Goal: Transaction & Acquisition: Purchase product/service

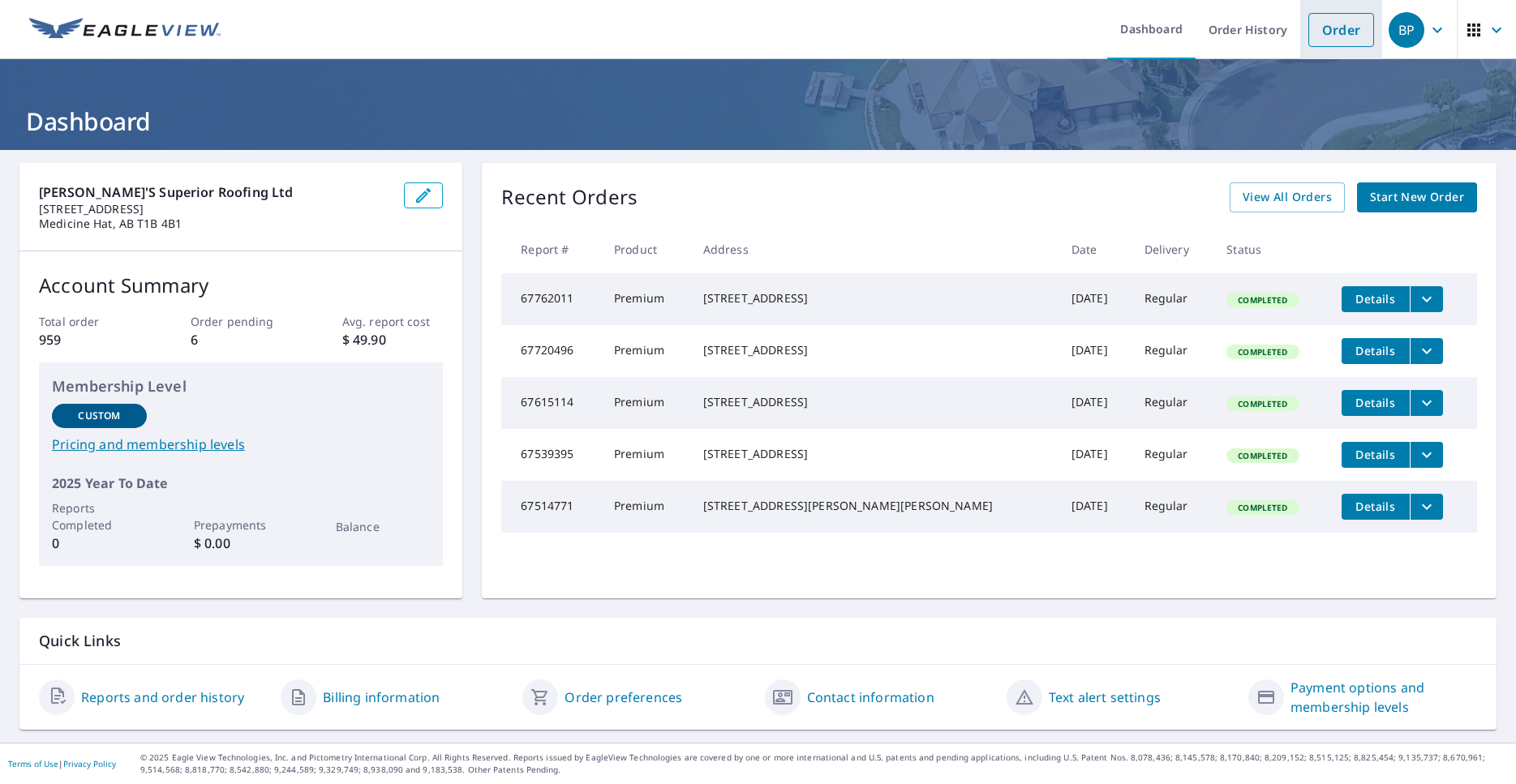
click at [1357, 23] on link "Order" at bounding box center [1341, 30] width 66 height 34
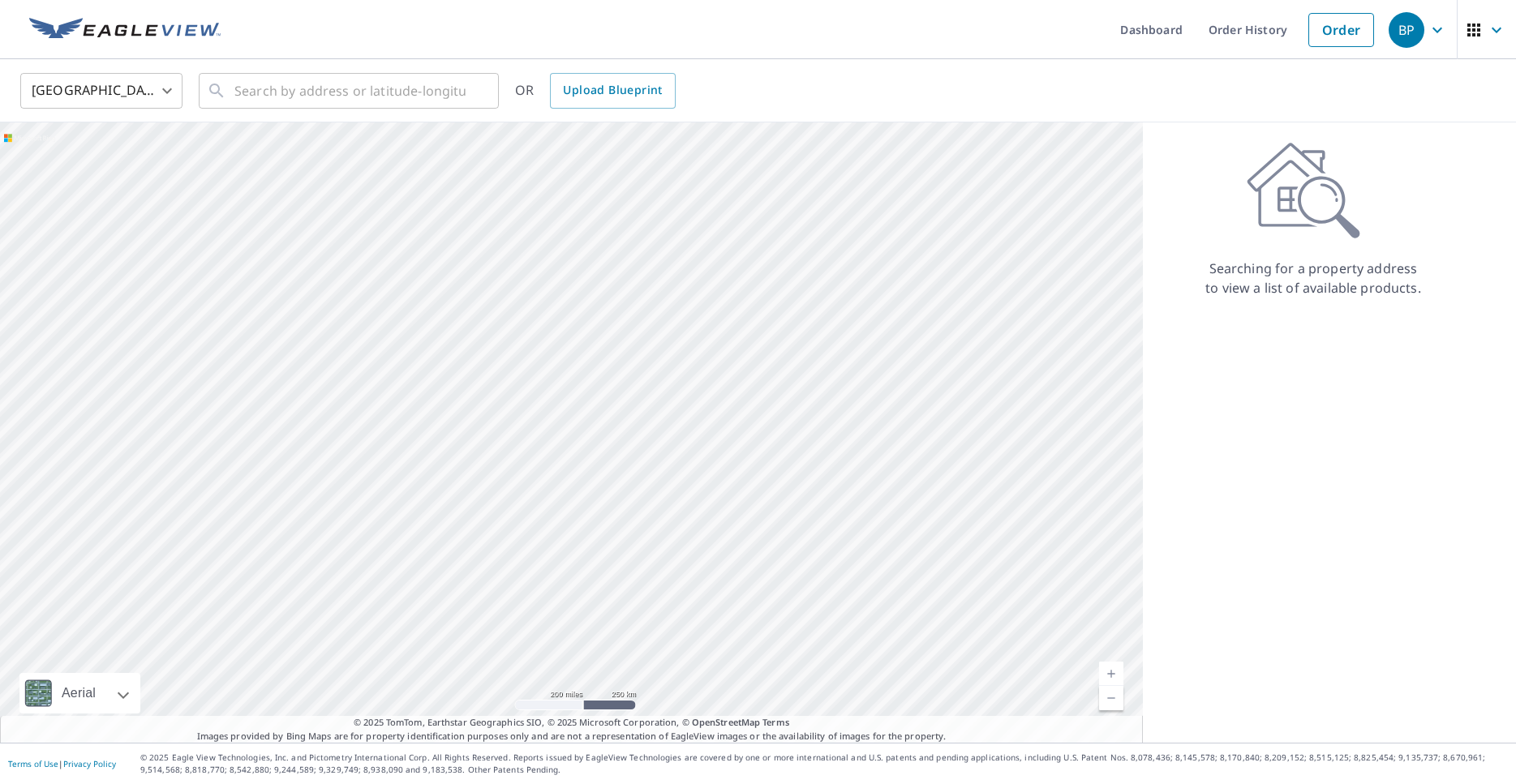
click at [76, 88] on body "BP BP Dashboard Order History Order BP United States US ​ ​ OR Upload Blueprint…" at bounding box center [758, 392] width 1516 height 784
click at [82, 170] on li "[GEOGRAPHIC_DATA]" at bounding box center [101, 164] width 163 height 30
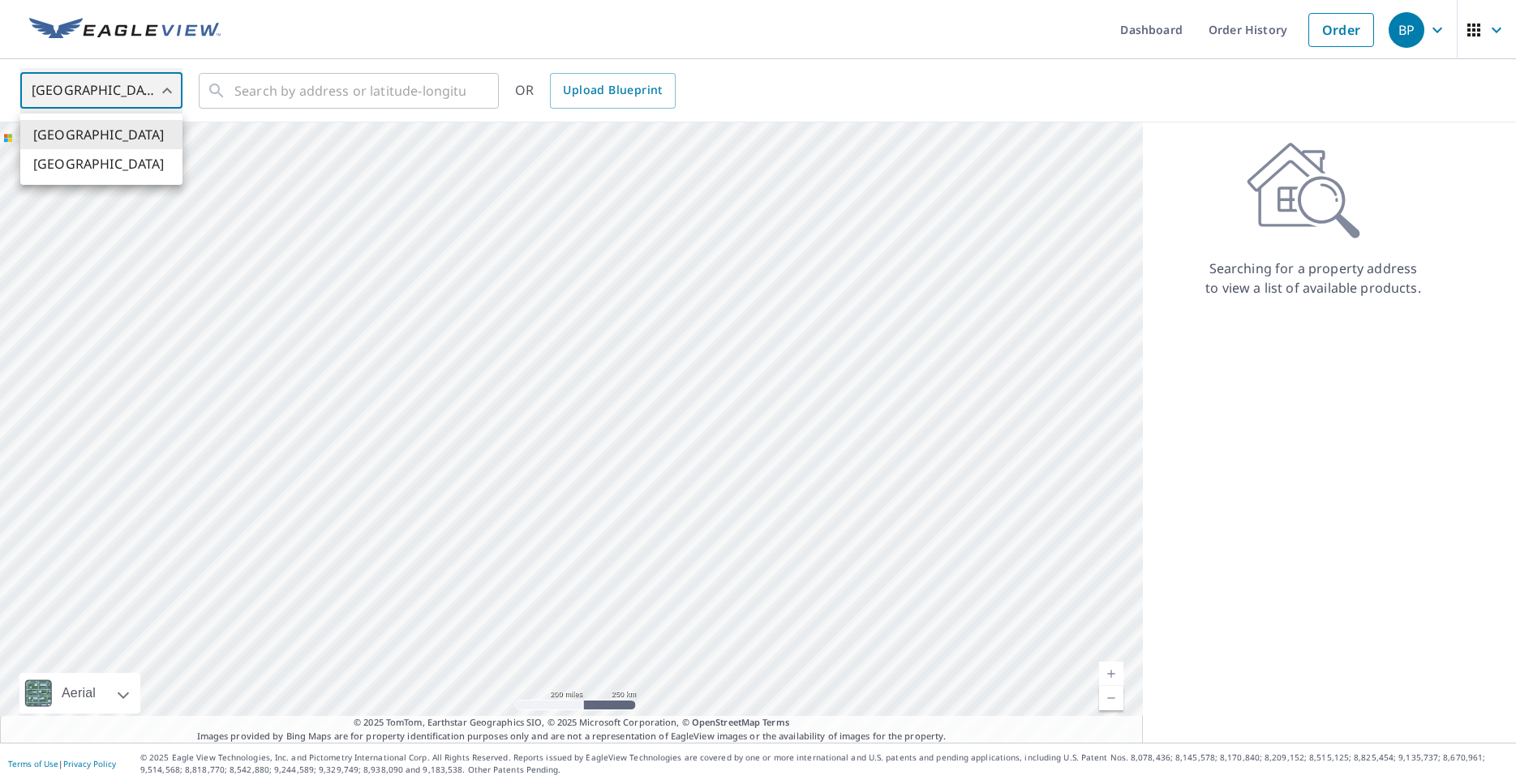
type input "CA"
click at [260, 90] on input "text" at bounding box center [350, 90] width 231 height 45
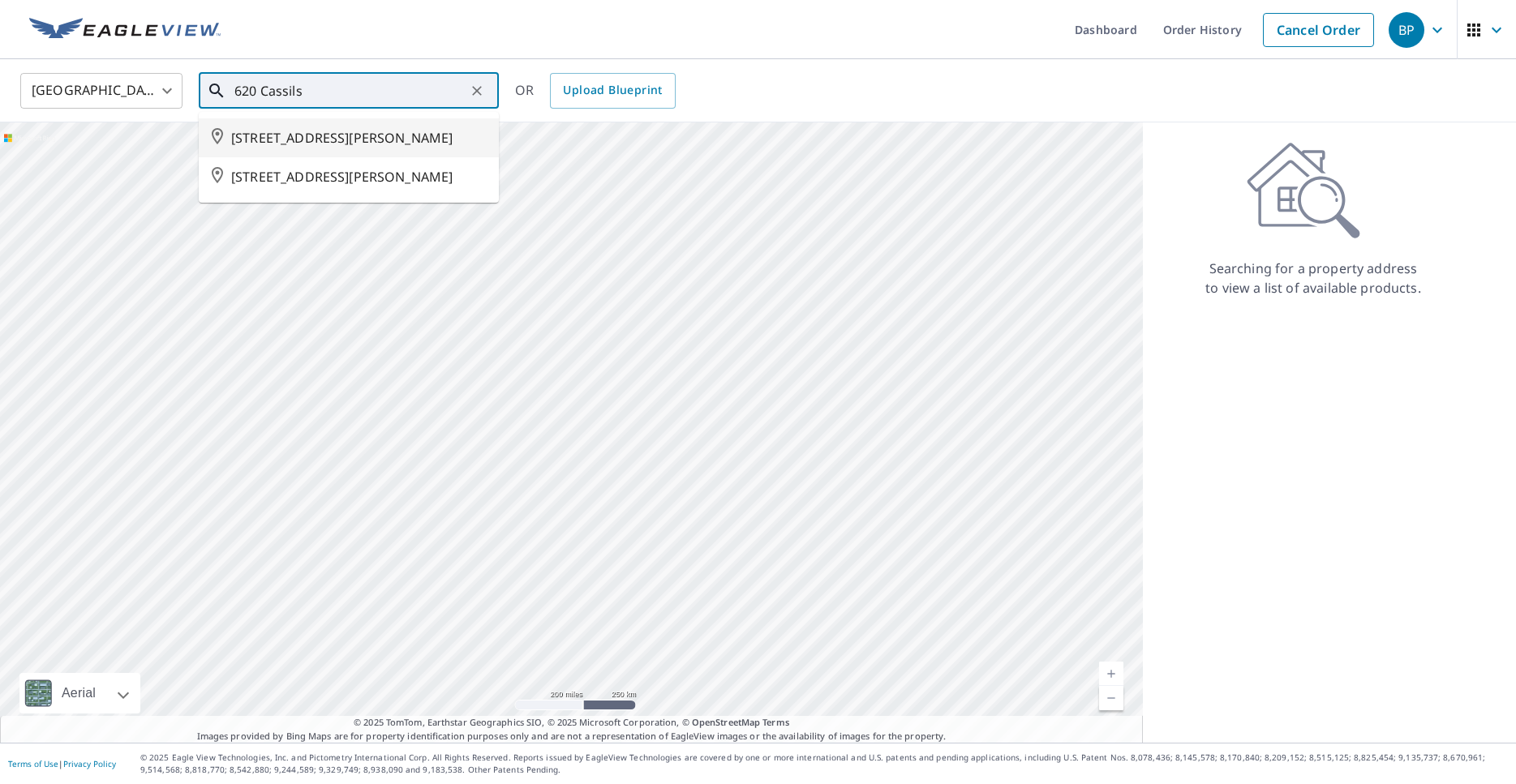
click at [276, 139] on span "[STREET_ADDRESS][PERSON_NAME]" at bounding box center [358, 137] width 255 height 19
type input "[STREET_ADDRESS][PERSON_NAME]"
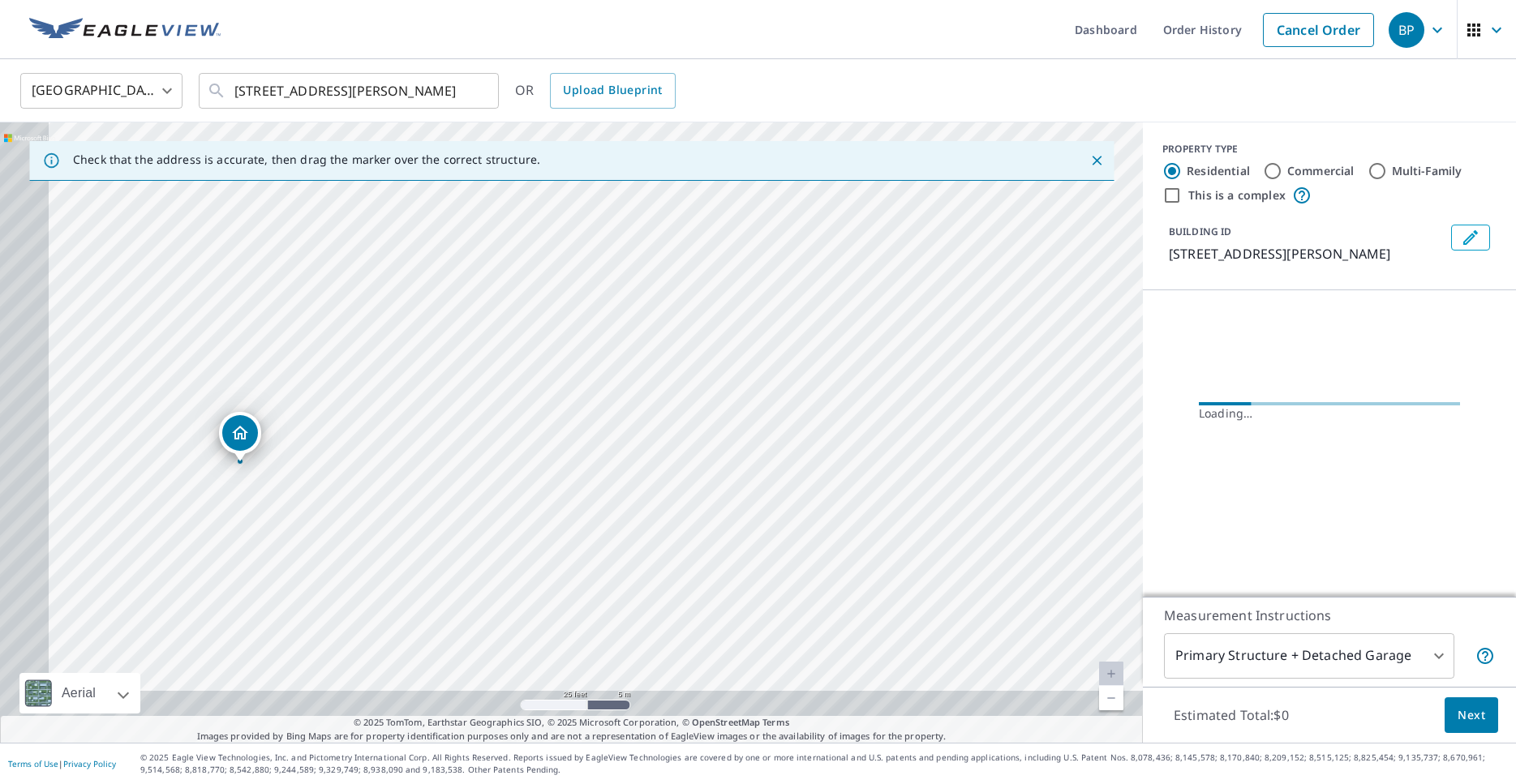
drag, startPoint x: 370, startPoint y: 462, endPoint x: 743, endPoint y: 309, distance: 403.2
click at [743, 309] on div "[STREET_ADDRESS][PERSON_NAME]" at bounding box center [571, 433] width 1142 height 621
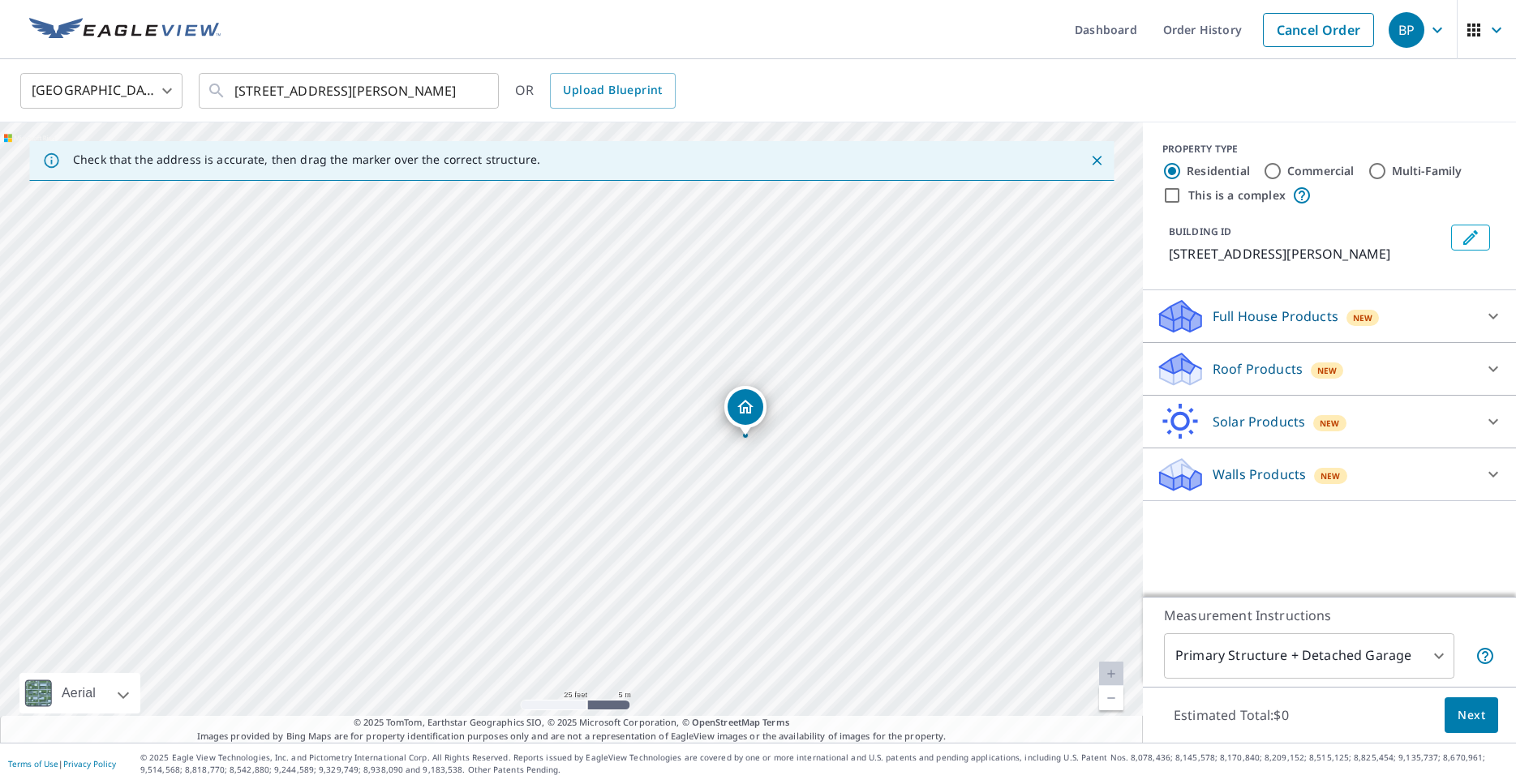
drag, startPoint x: 565, startPoint y: 396, endPoint x: 739, endPoint y: 402, distance: 174.1
click at [739, 402] on div "[STREET_ADDRESS][PERSON_NAME]" at bounding box center [571, 433] width 1142 height 621
click at [1273, 176] on input "Commercial" at bounding box center [1273, 171] width 19 height 19
radio input "true"
type input "4"
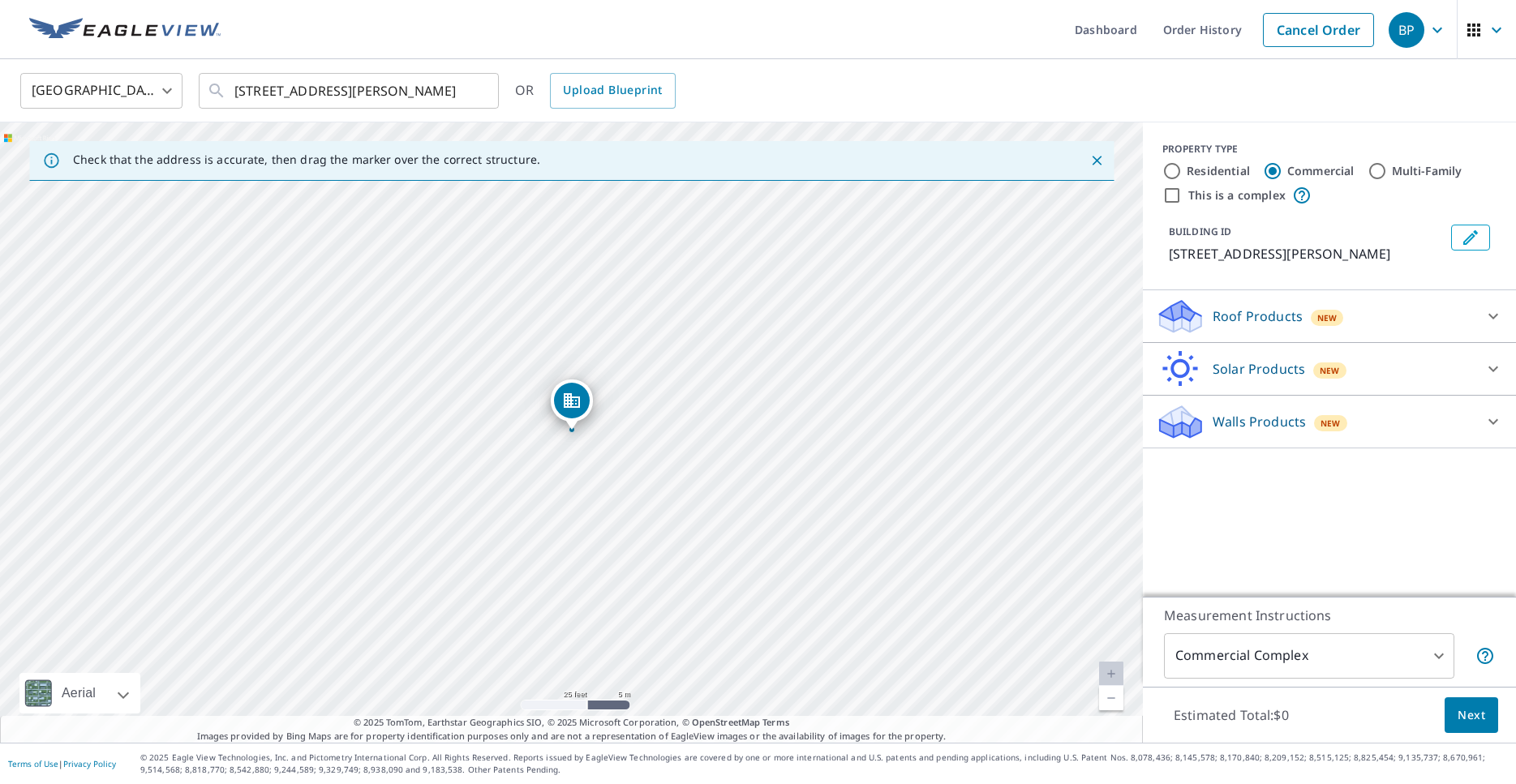
click at [1383, 308] on div "Roof Products New" at bounding box center [1314, 316] width 318 height 38
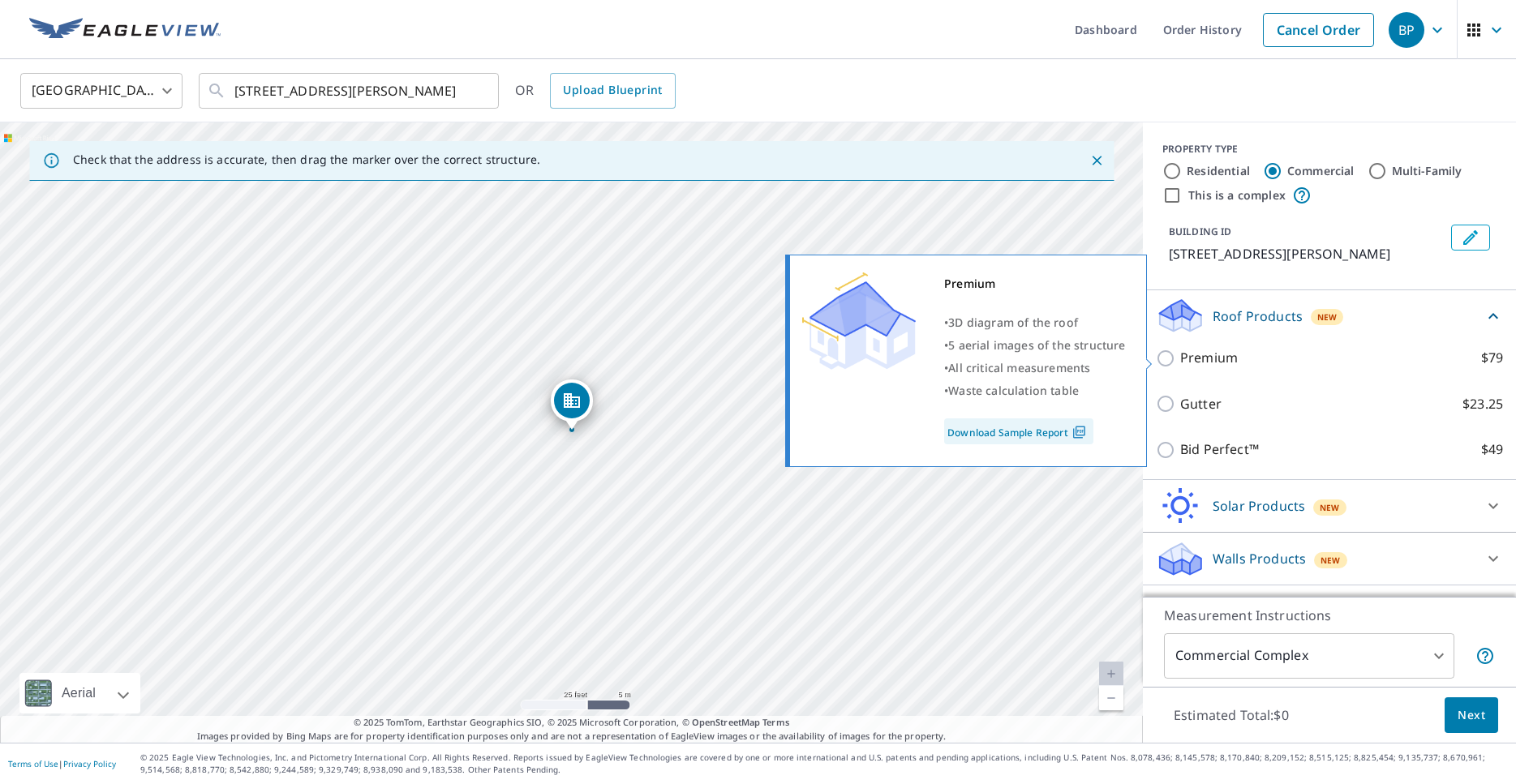
click at [1167, 358] on input "Premium $79" at bounding box center [1167, 358] width 24 height 19
checkbox input "true"
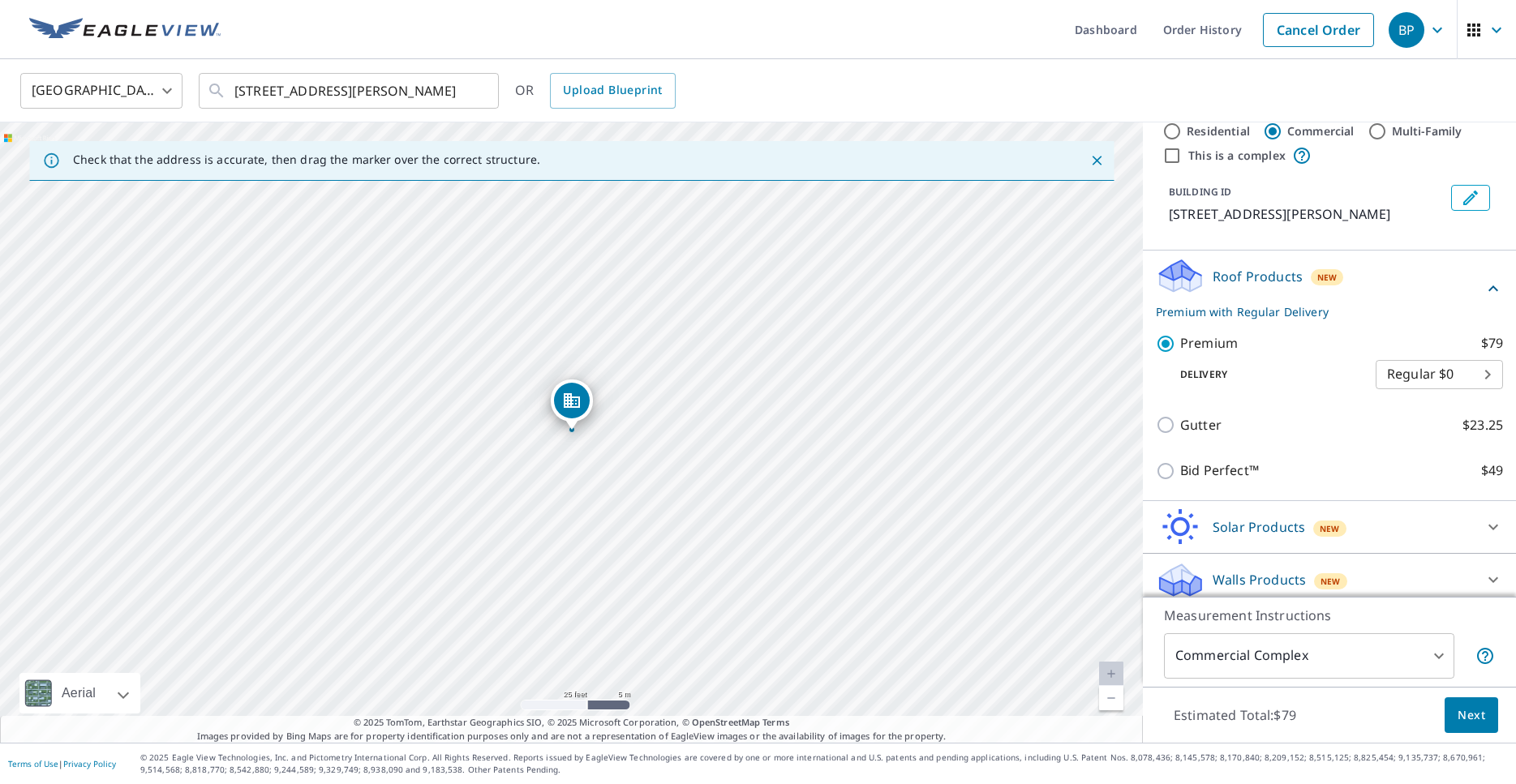
scroll to position [50, 0]
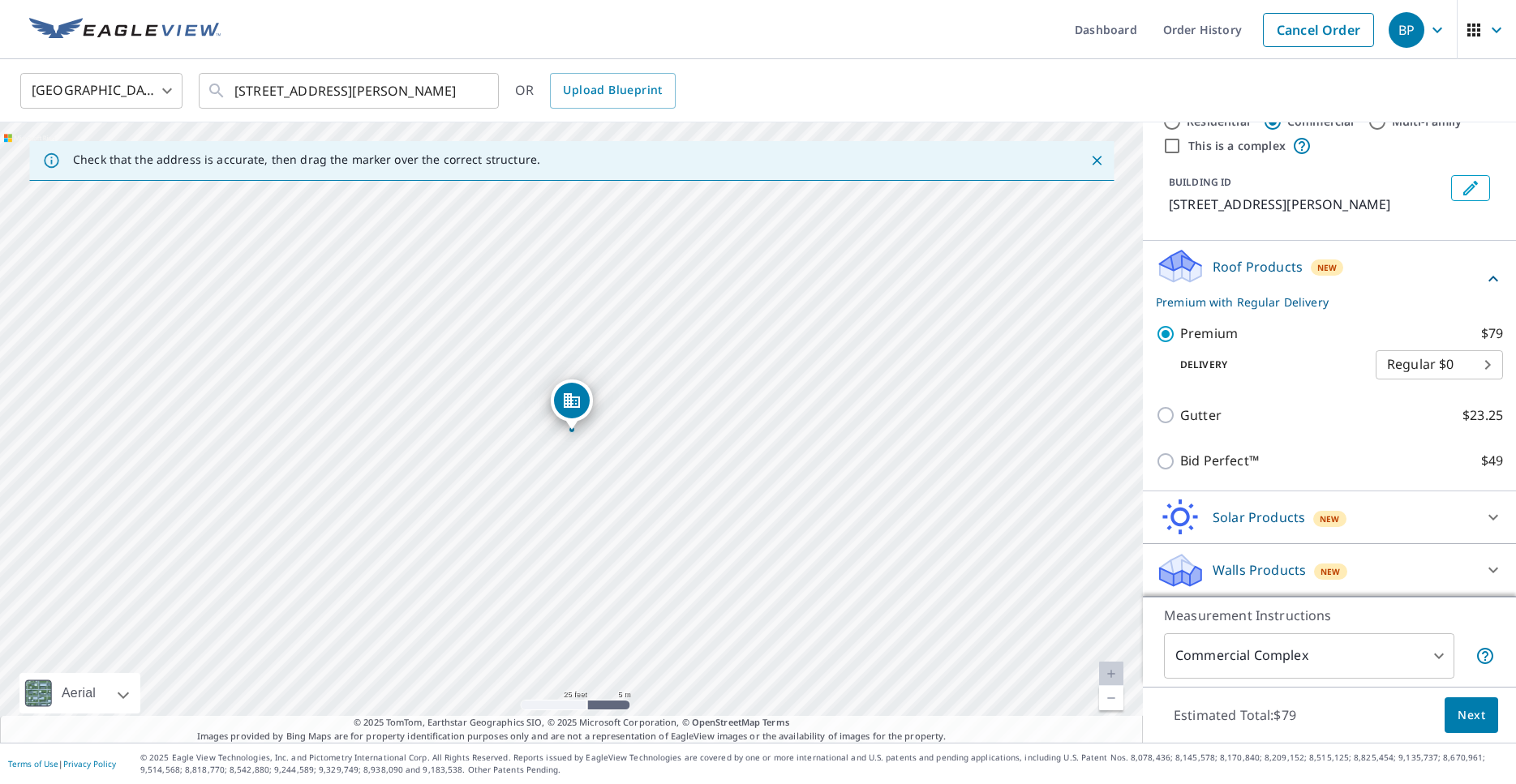
click at [1470, 712] on span "Next" at bounding box center [1471, 715] width 28 height 20
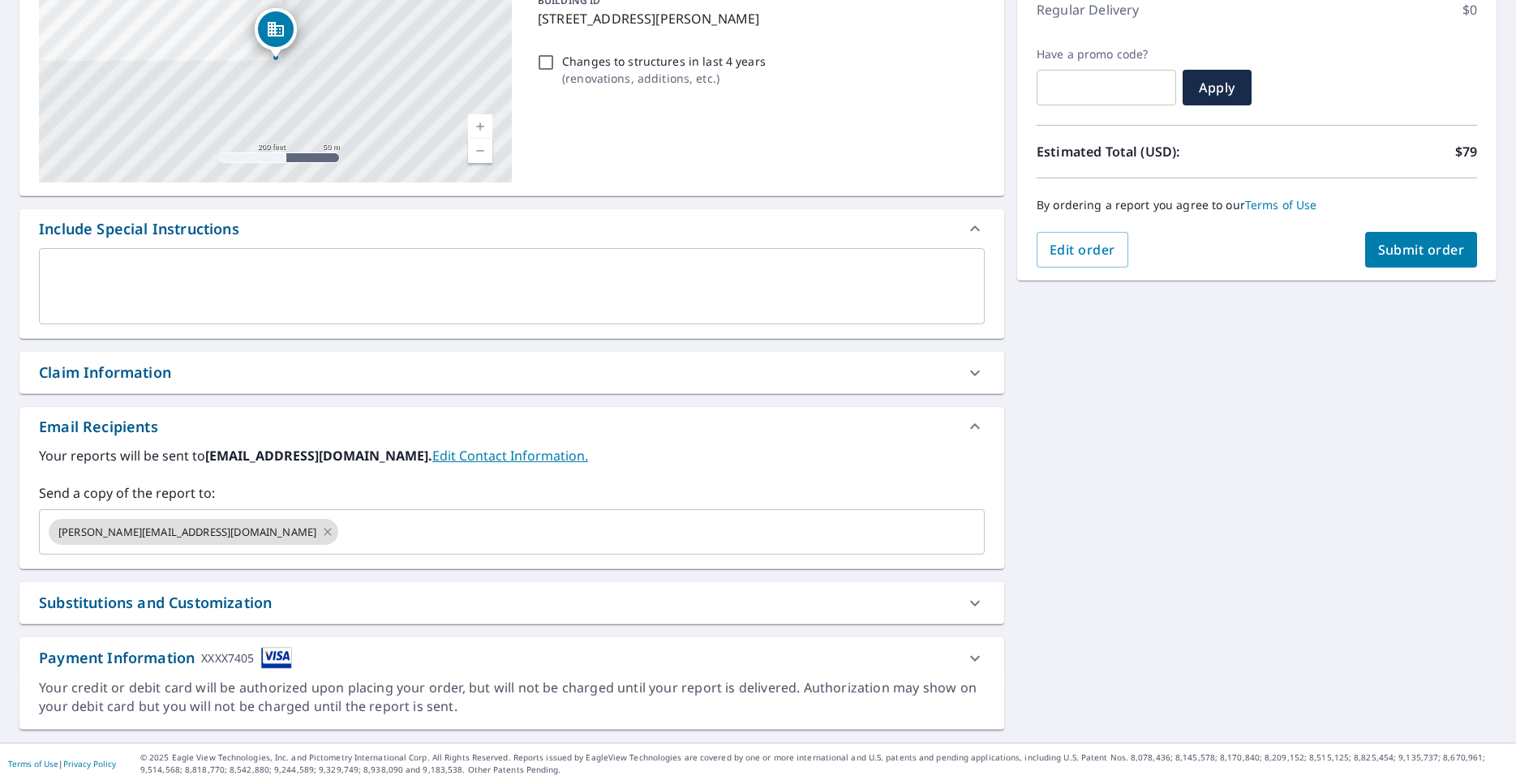
scroll to position [236, 0]
click at [333, 601] on div "Substitutions and Customization" at bounding box center [497, 602] width 916 height 22
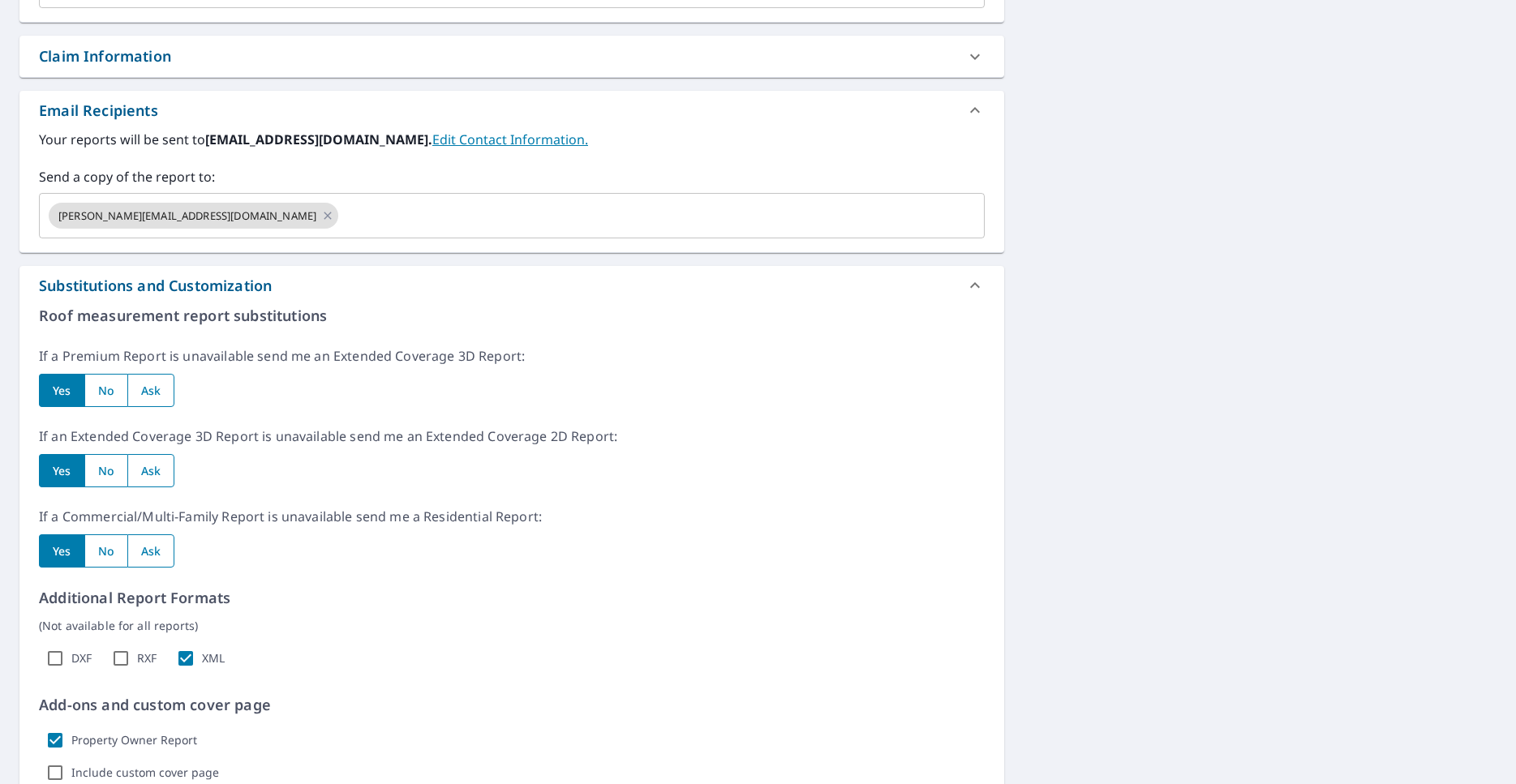
scroll to position [558, 0]
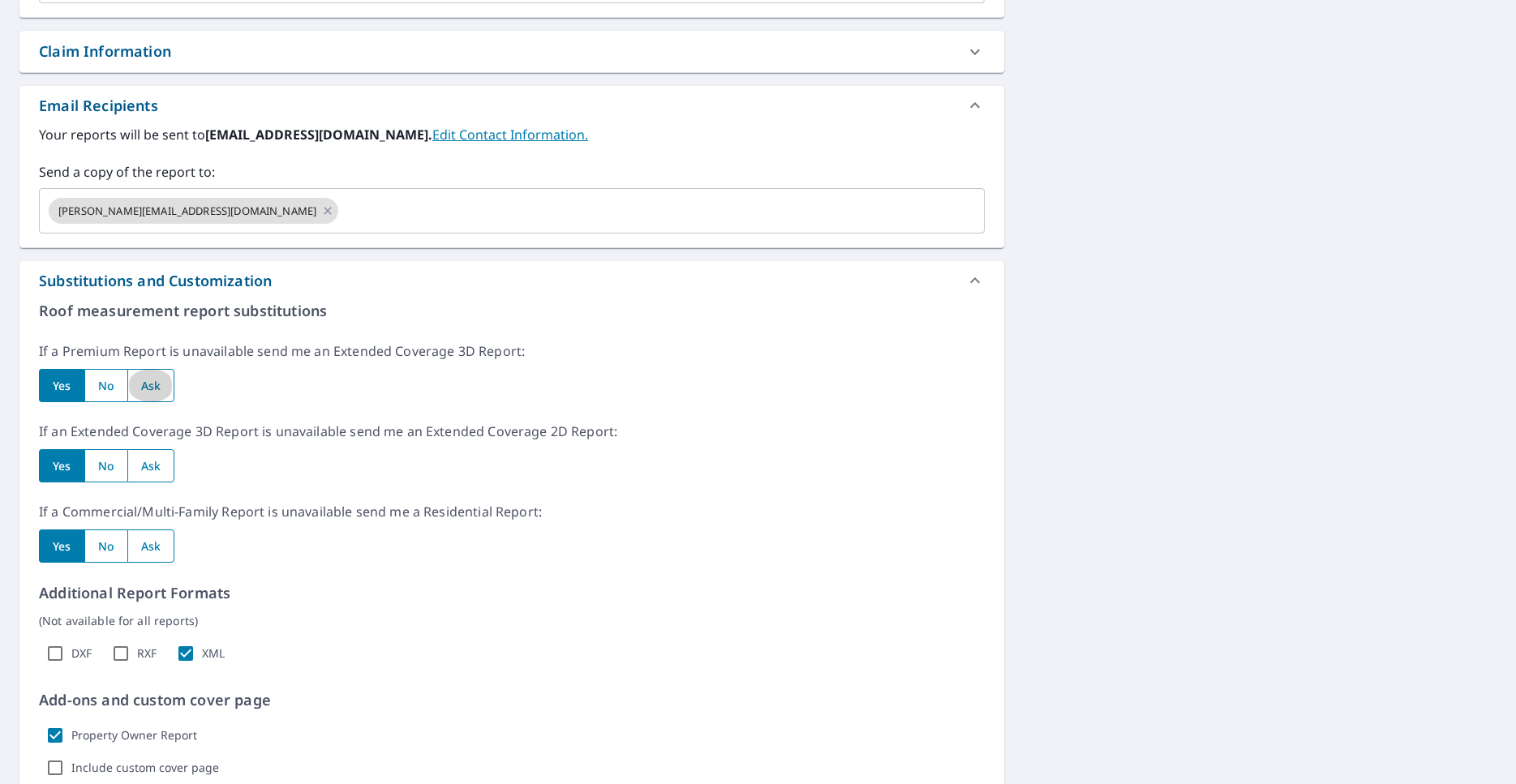
click at [151, 386] on input "radio" at bounding box center [150, 385] width 48 height 33
radio input "true"
click at [139, 470] on input "radio" at bounding box center [150, 466] width 48 height 33
radio input "true"
click at [150, 551] on input "radio" at bounding box center [150, 546] width 48 height 33
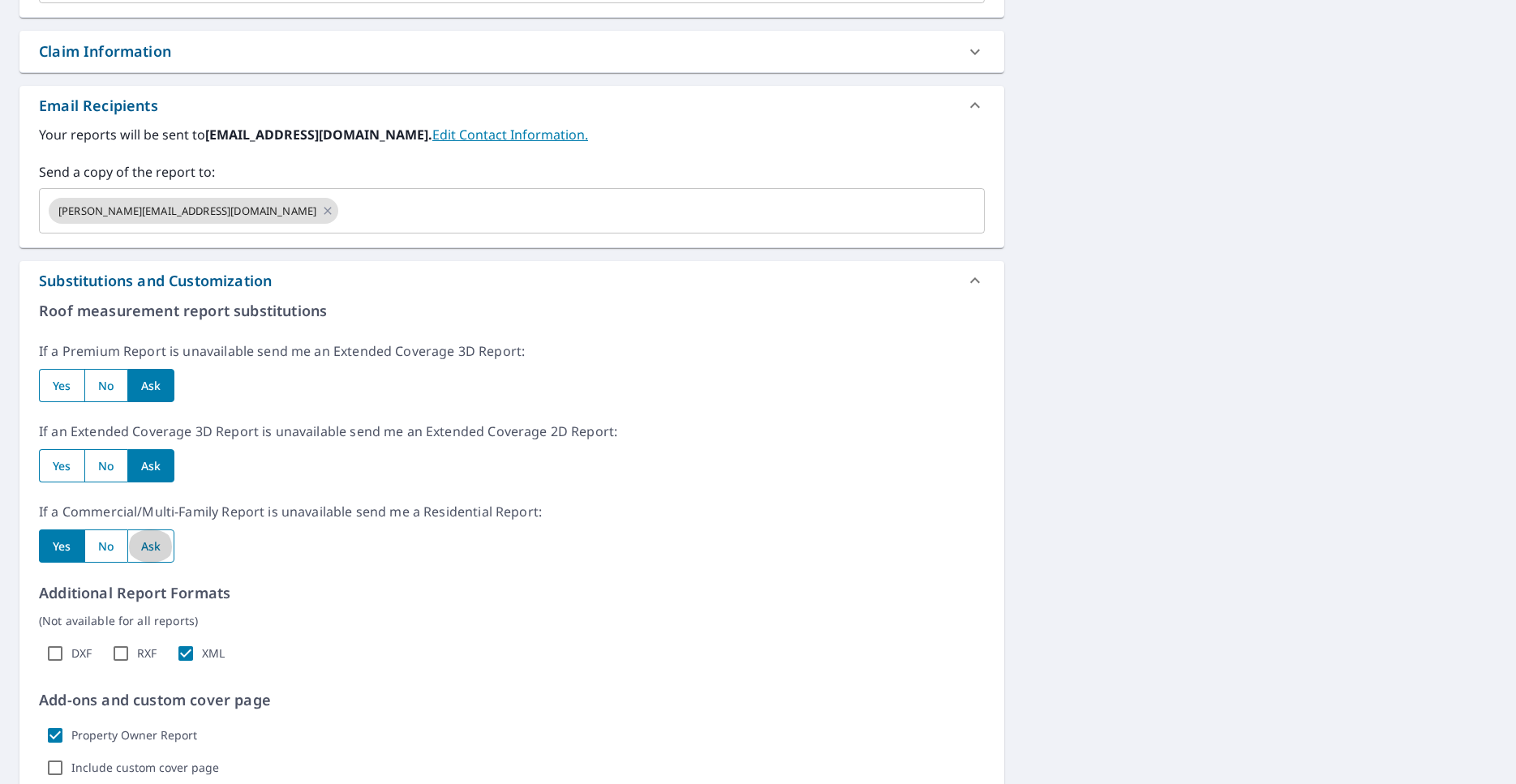
radio input "true"
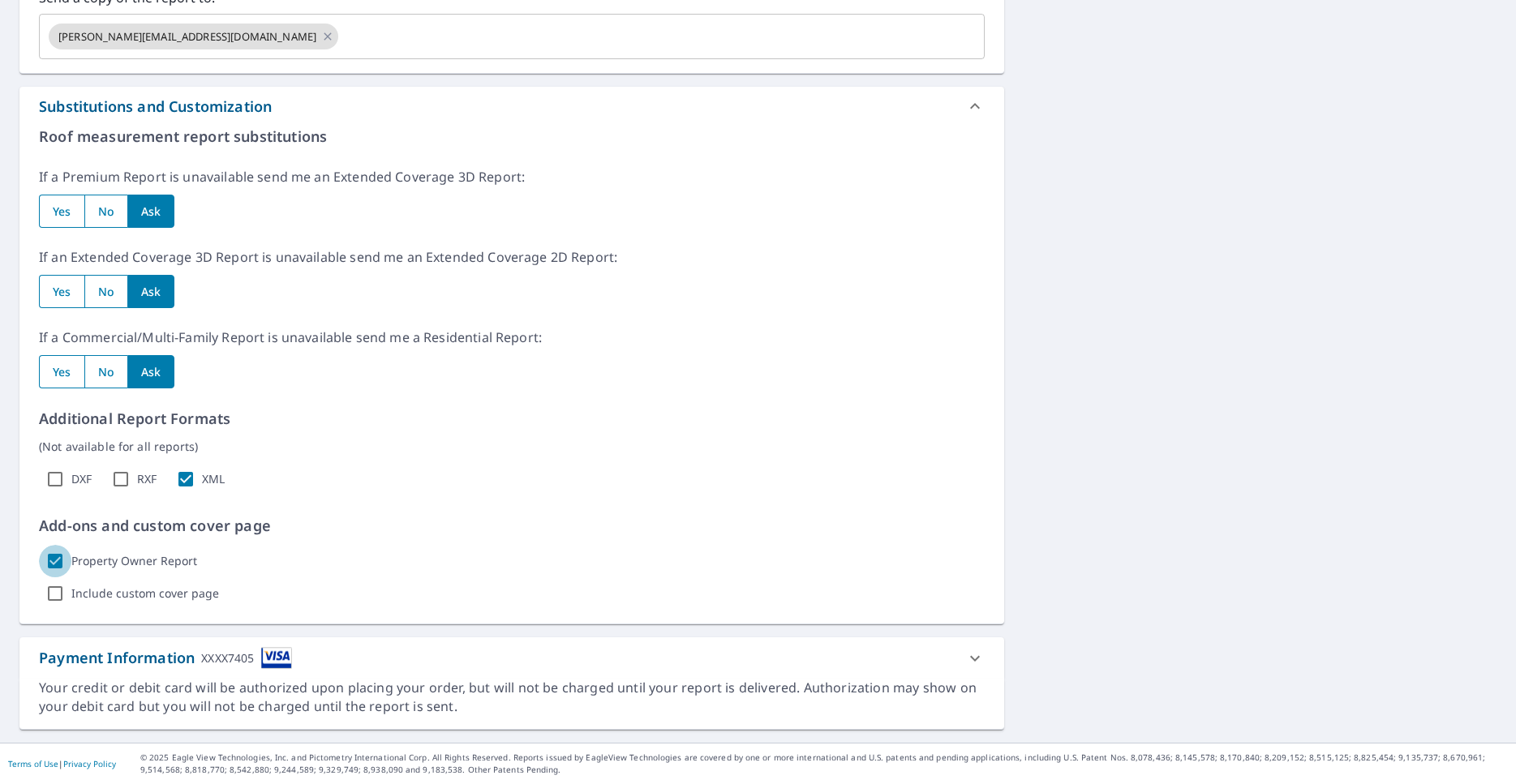
click at [53, 560] on input "Property Owner Report" at bounding box center [55, 561] width 32 height 32
checkbox input "false"
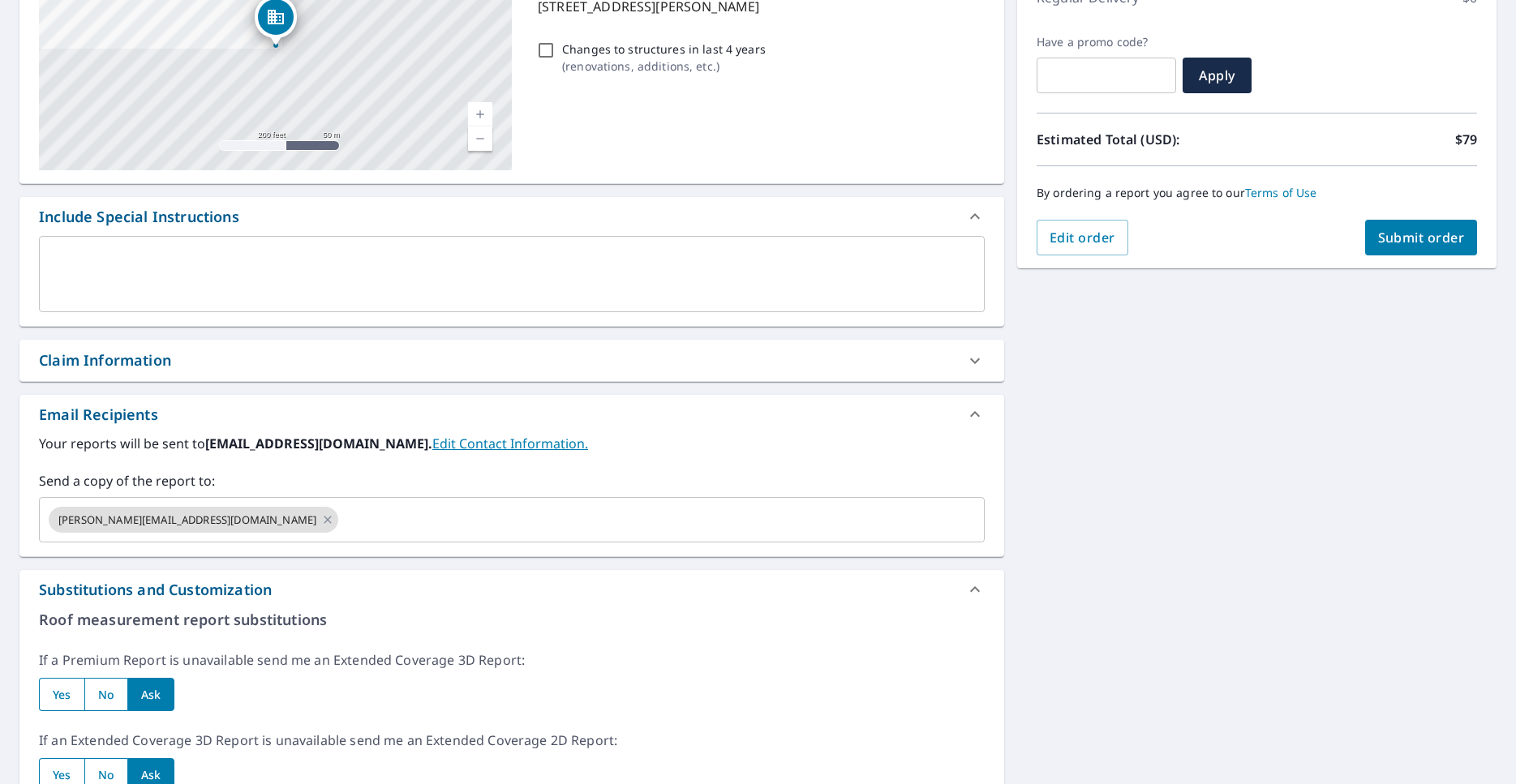
scroll to position [0, 0]
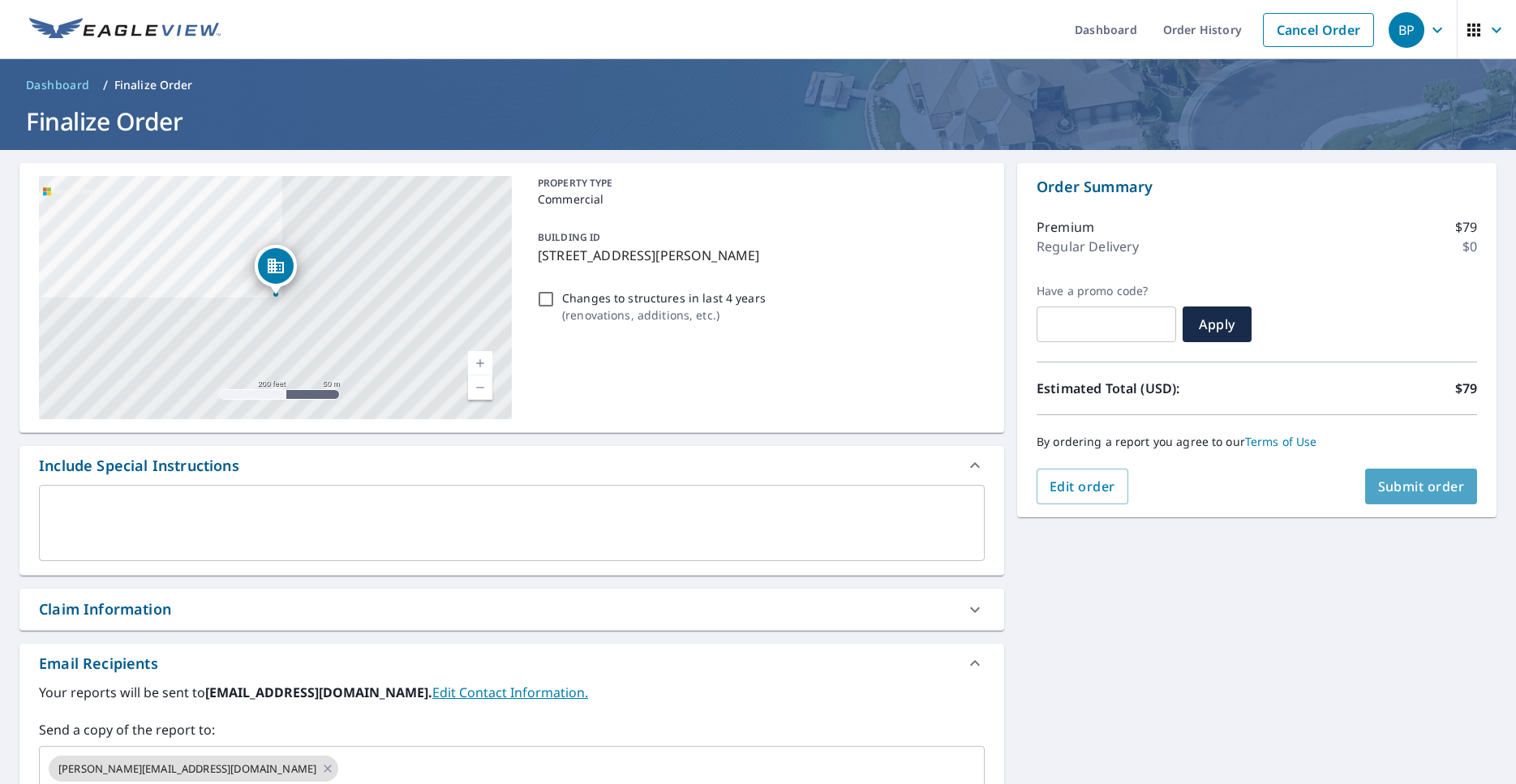
click at [1392, 481] on span "Submit order" at bounding box center [1421, 486] width 87 height 18
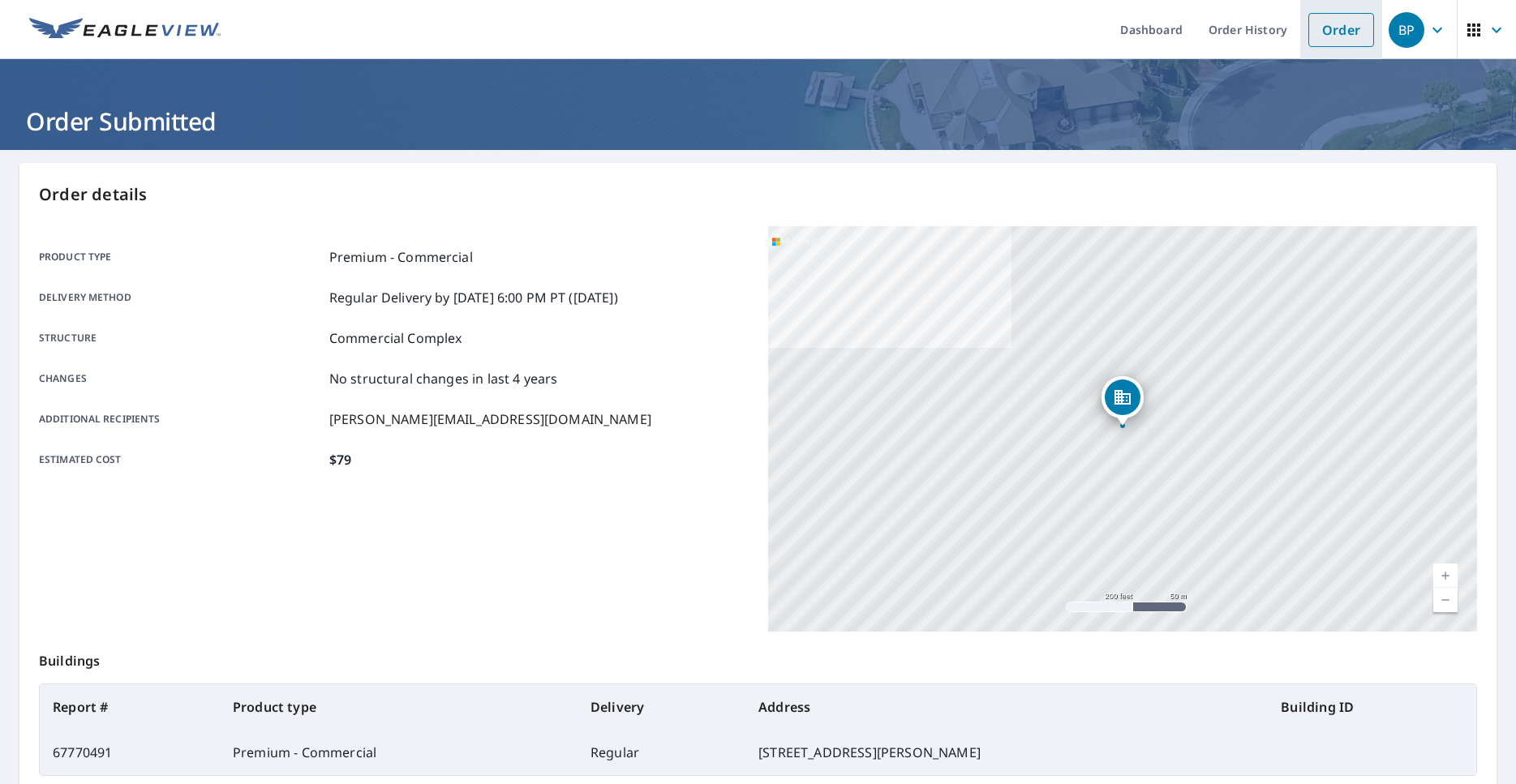
click at [1331, 25] on link "Order" at bounding box center [1341, 30] width 66 height 34
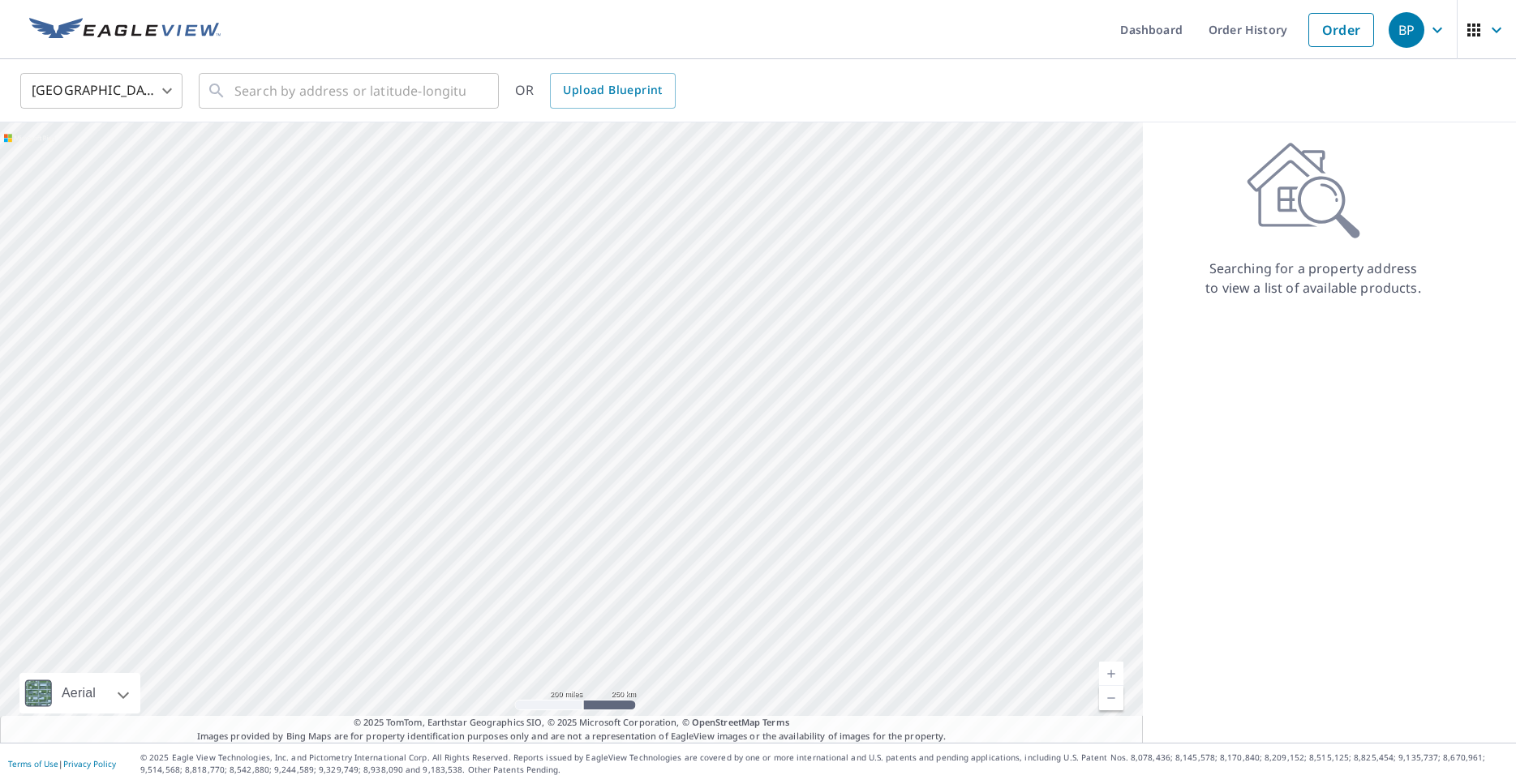
click at [152, 90] on body "BP BP Dashboard Order History Order BP United States US ​ ​ OR Upload Blueprint…" at bounding box center [758, 392] width 1516 height 784
click at [110, 160] on li "[GEOGRAPHIC_DATA]" at bounding box center [101, 164] width 163 height 30
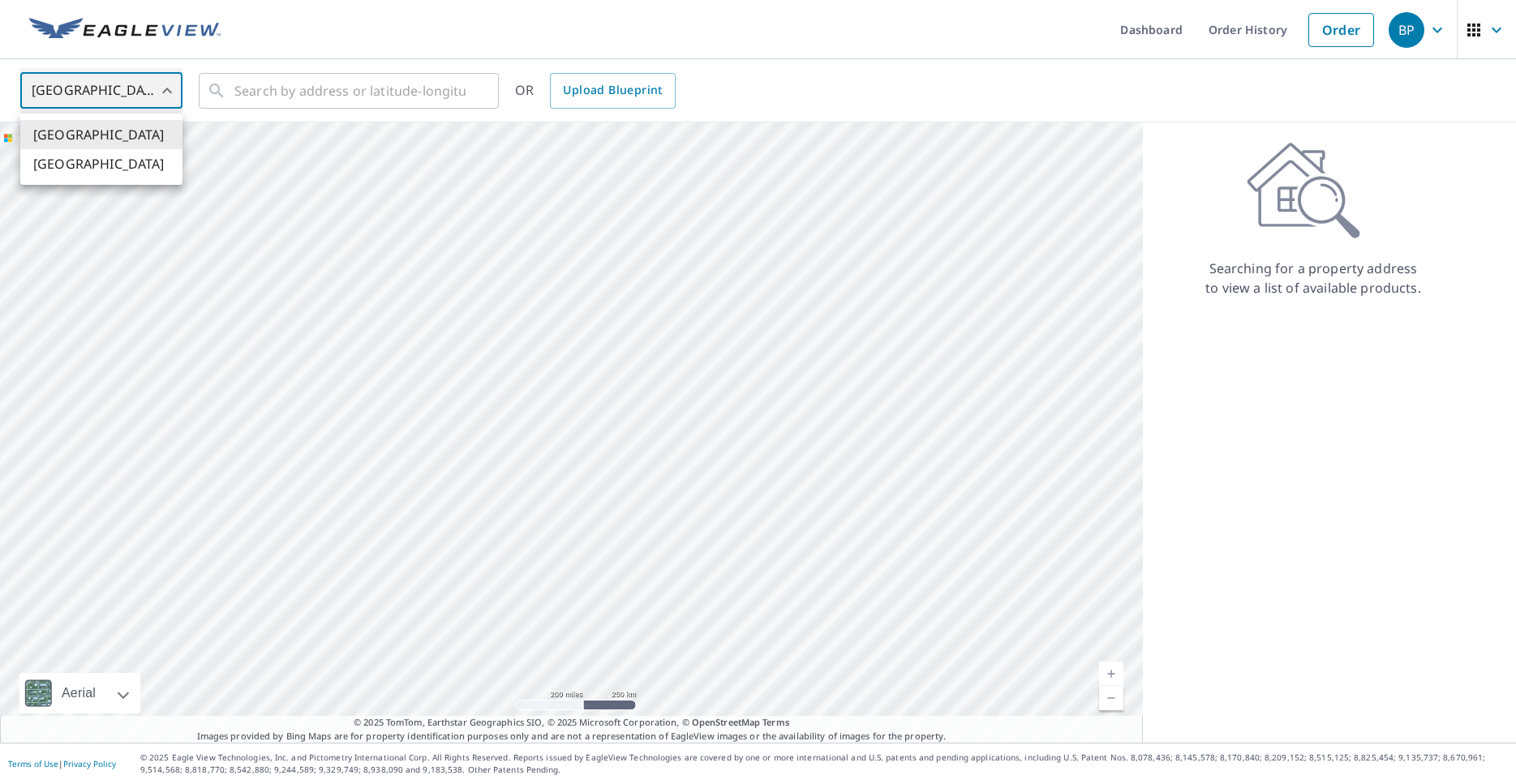
type input "CA"
click at [244, 95] on input "text" at bounding box center [350, 90] width 231 height 45
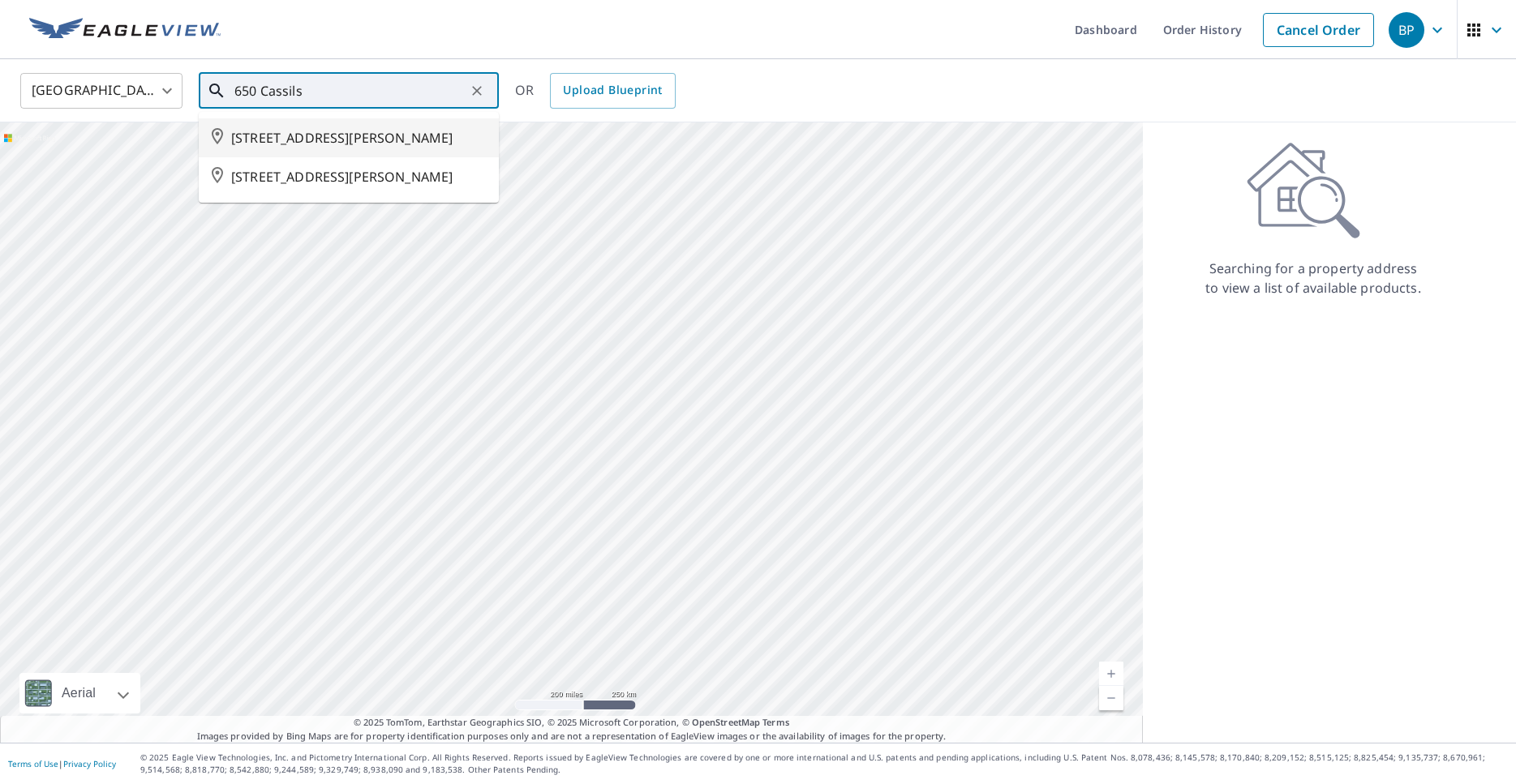
click at [320, 136] on span "[STREET_ADDRESS][PERSON_NAME]" at bounding box center [358, 137] width 255 height 19
type input "[STREET_ADDRESS][PERSON_NAME]"
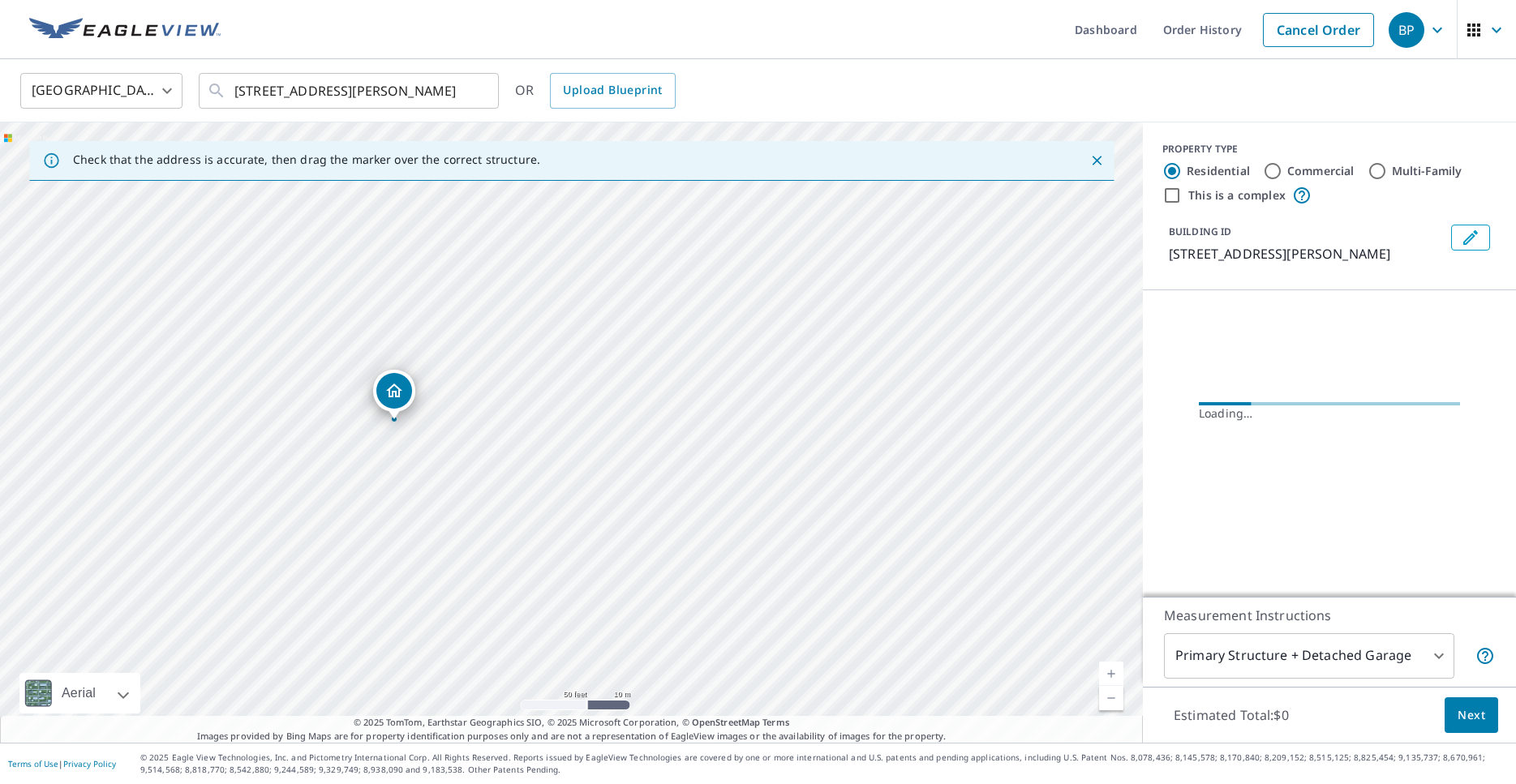
drag, startPoint x: 296, startPoint y: 389, endPoint x: 398, endPoint y: 393, distance: 102.1
click at [398, 393] on div "[STREET_ADDRESS][PERSON_NAME]" at bounding box center [571, 433] width 1142 height 621
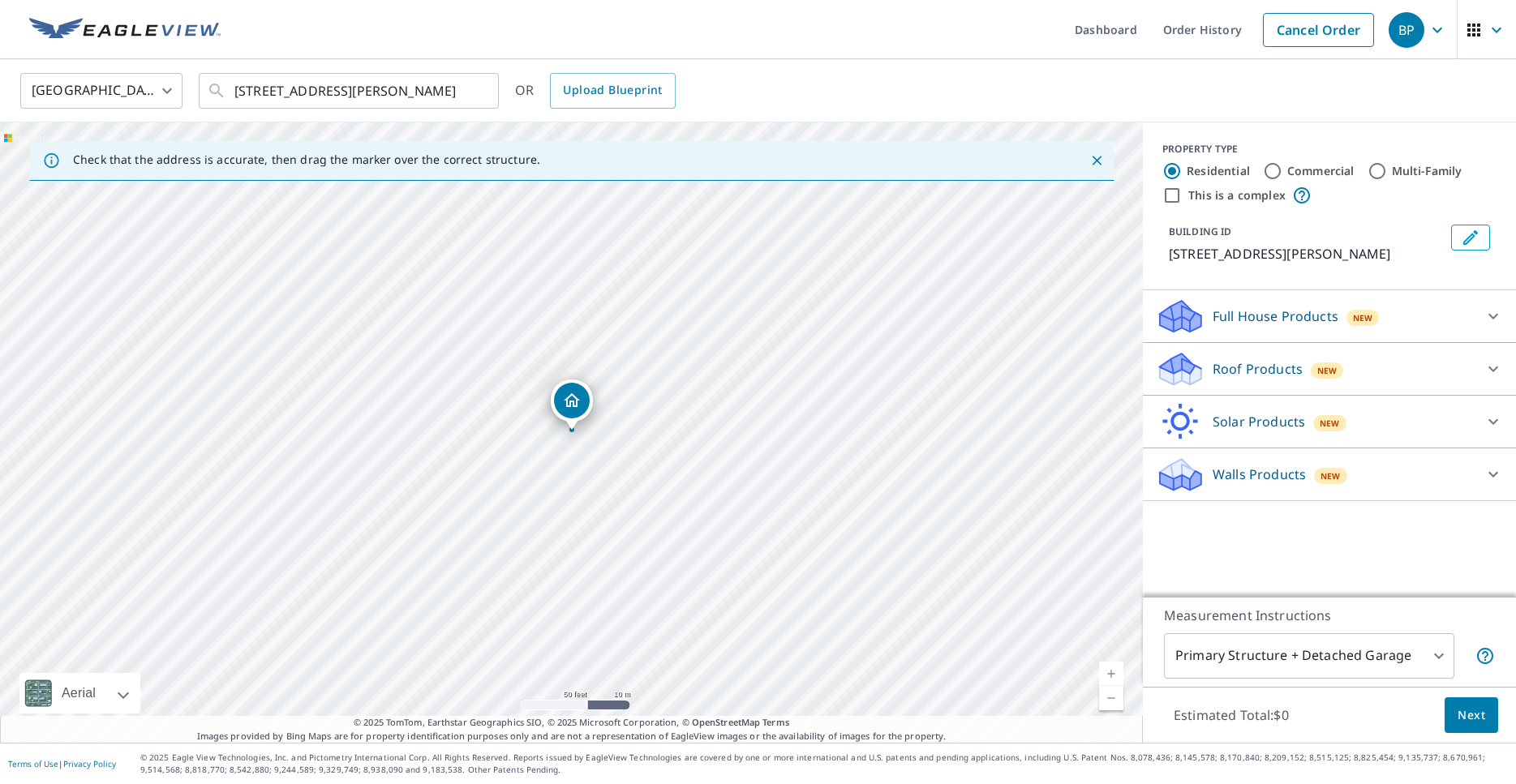
click at [1269, 172] on input "Commercial" at bounding box center [1273, 171] width 19 height 19
radio input "true"
type input "4"
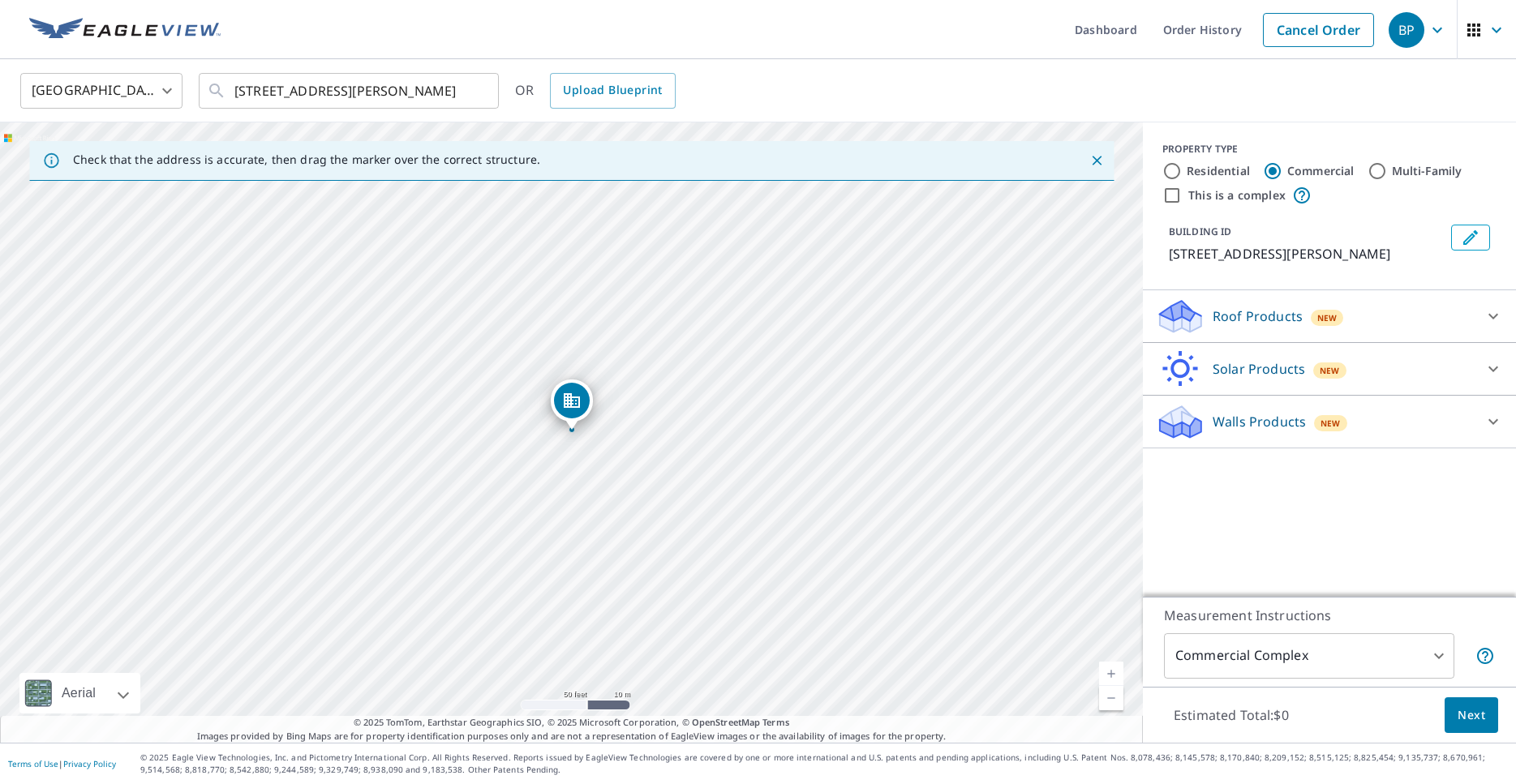
click at [1295, 319] on p "Roof Products" at bounding box center [1258, 316] width 90 height 19
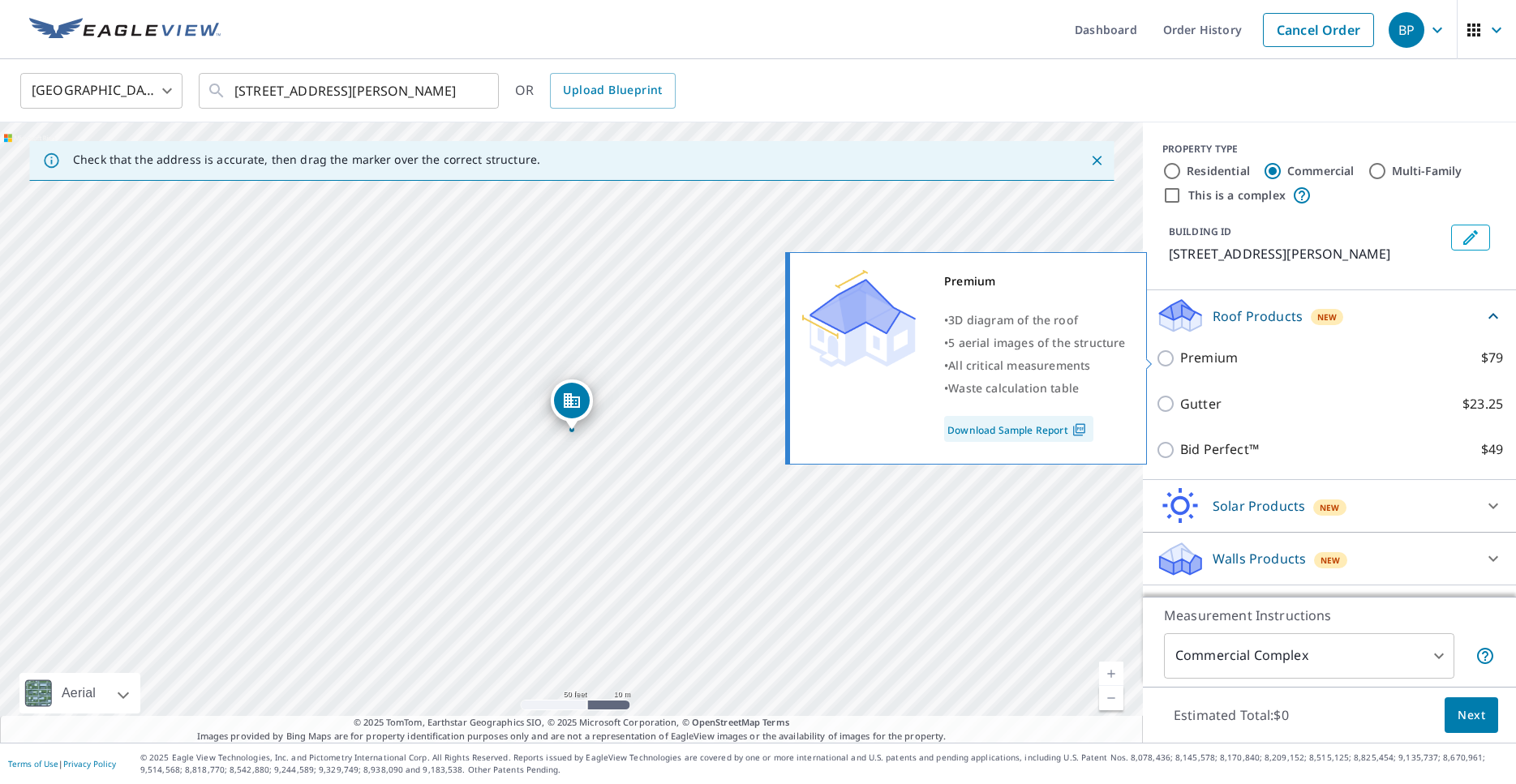
click at [1168, 360] on input "Premium $79" at bounding box center [1167, 358] width 24 height 19
checkbox input "true"
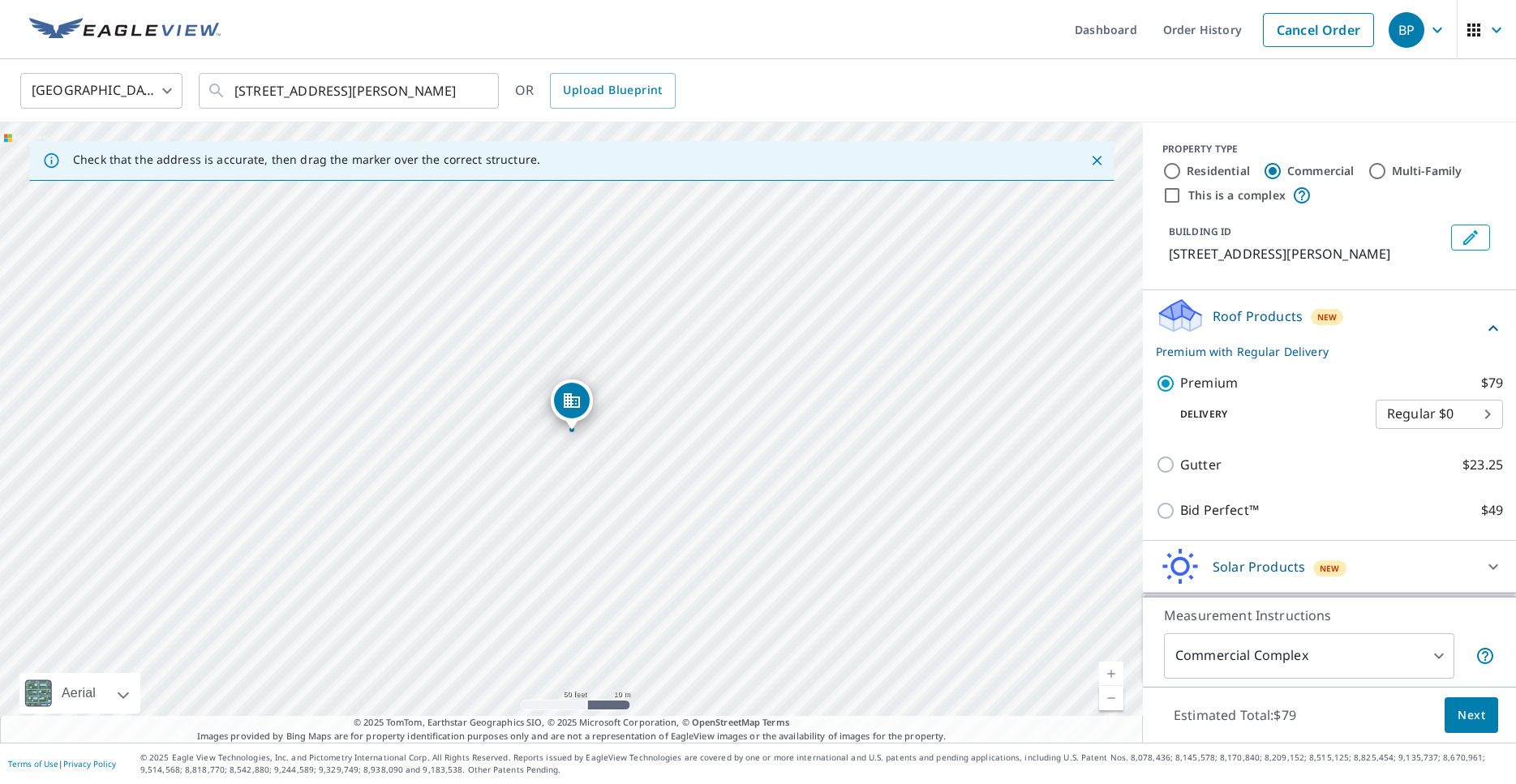
click at [1459, 720] on span "Next" at bounding box center [1471, 715] width 28 height 20
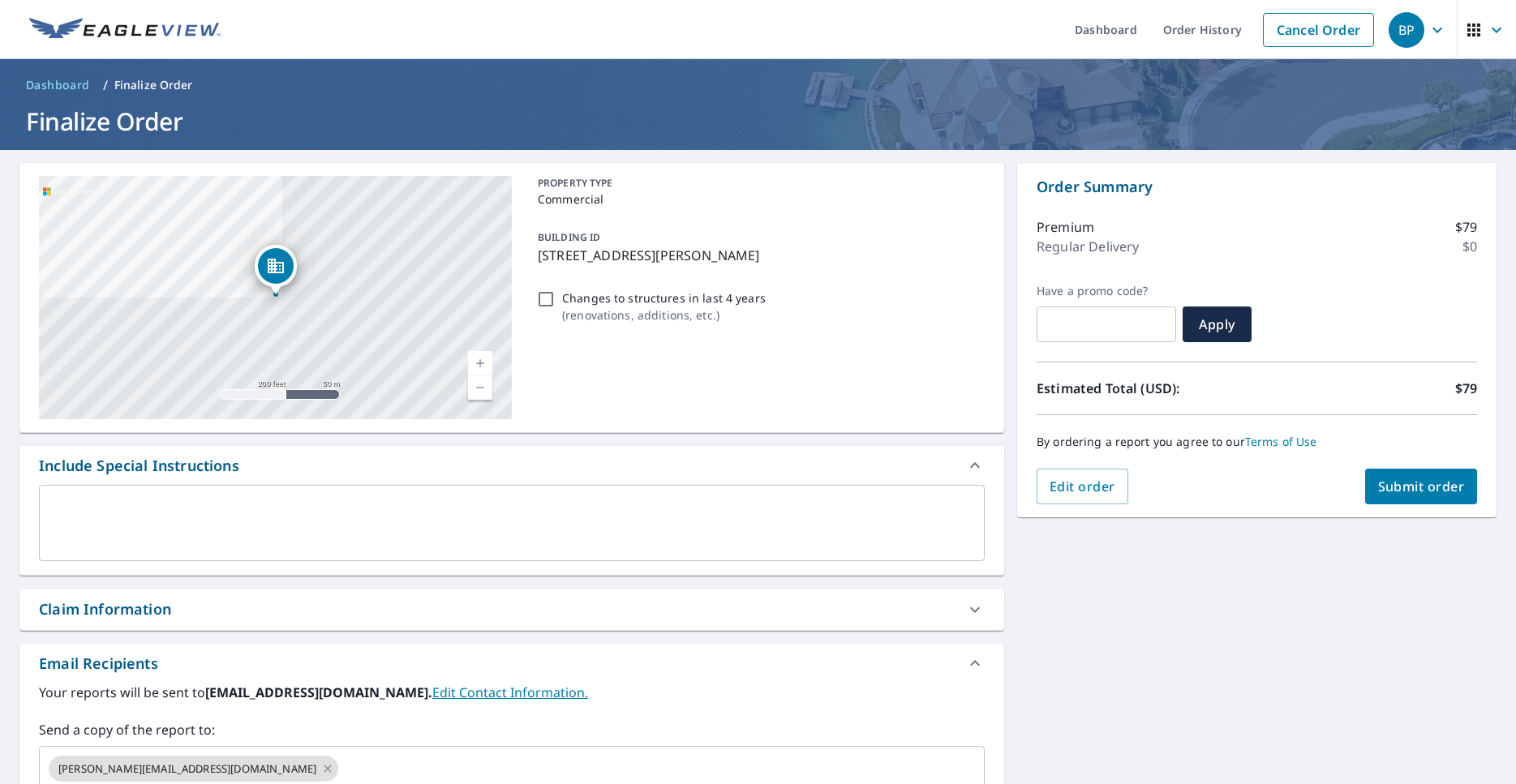
scroll to position [236, 0]
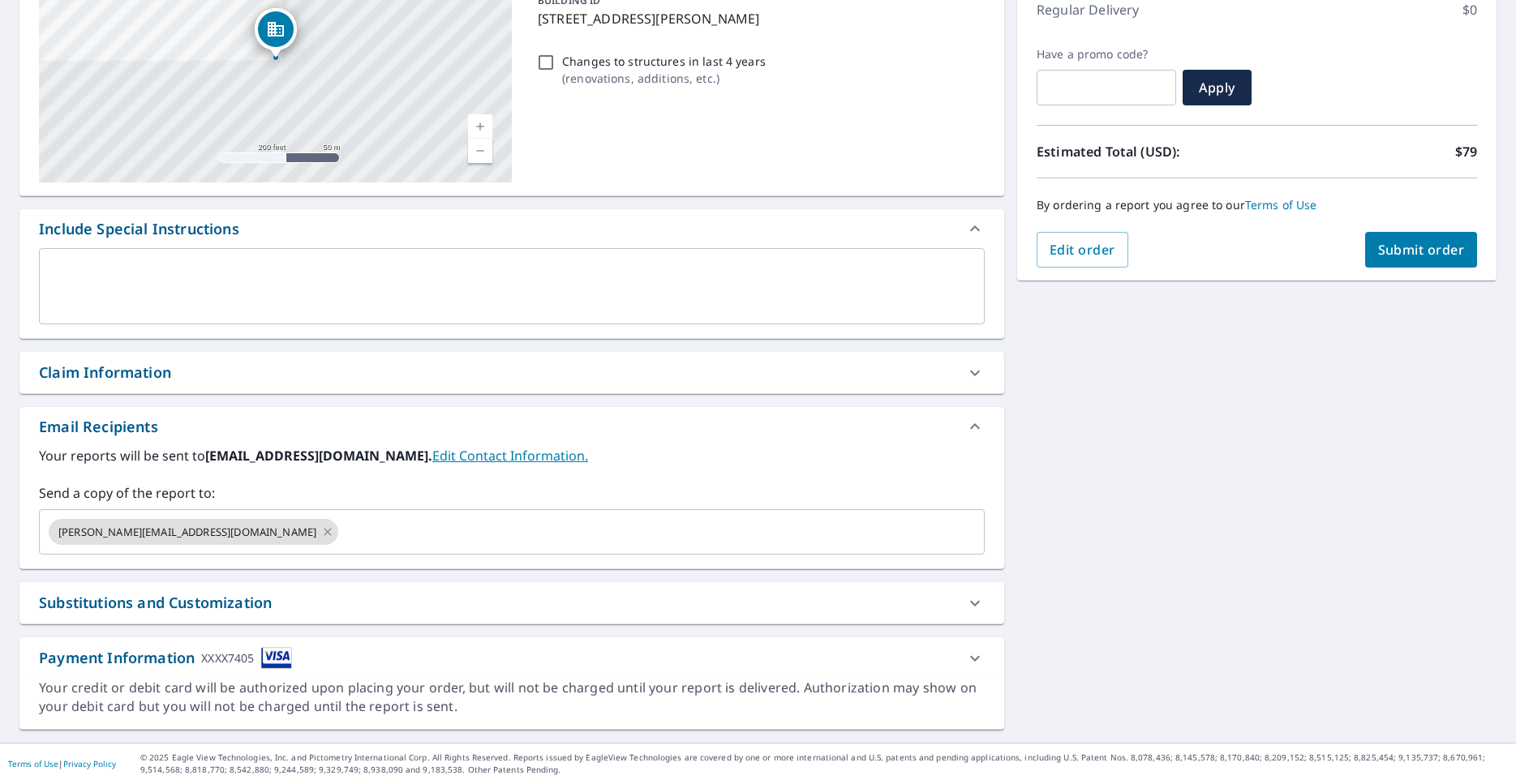
click at [292, 610] on div "Substitutions and Customization" at bounding box center [497, 602] width 916 height 22
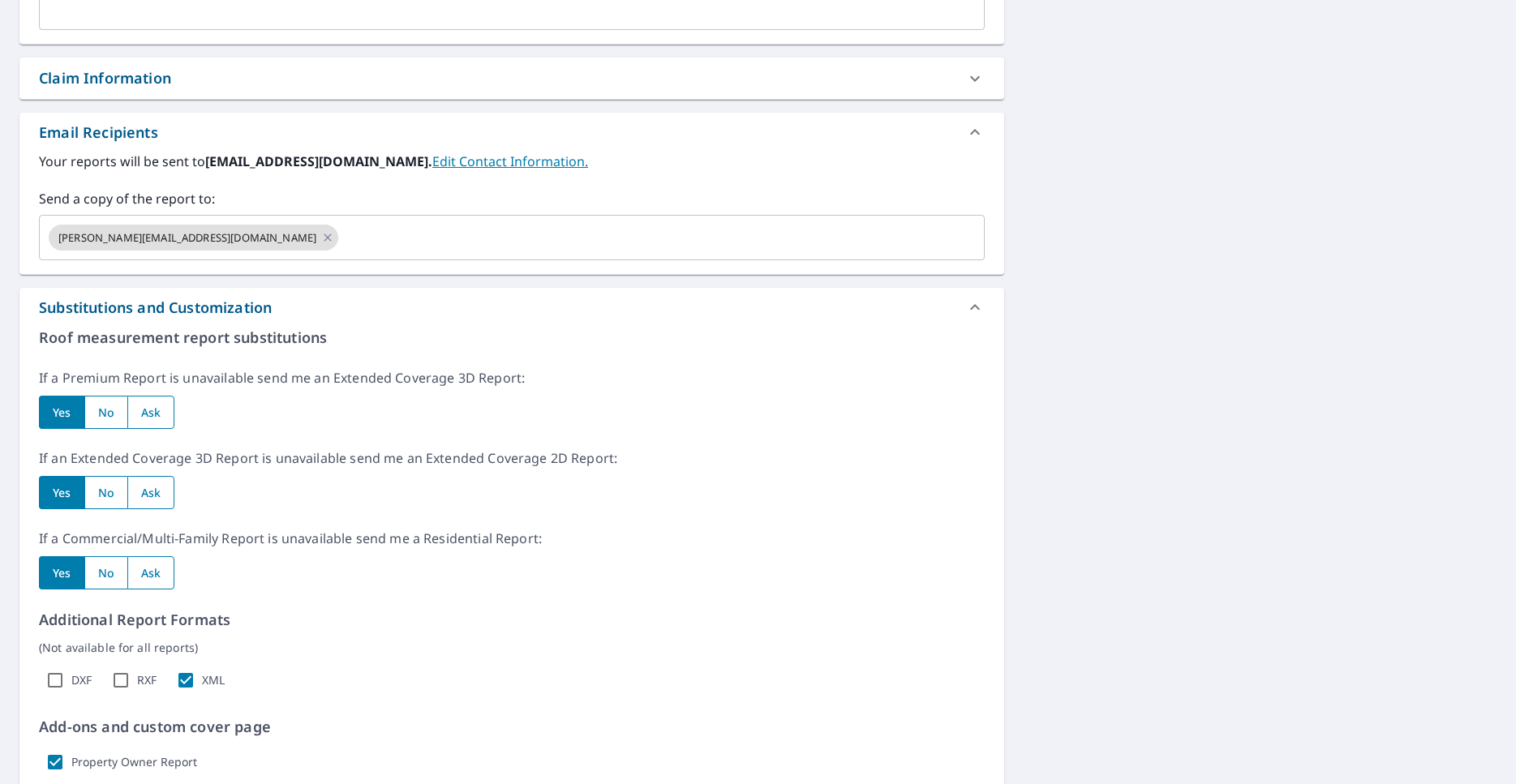
scroll to position [558, 0]
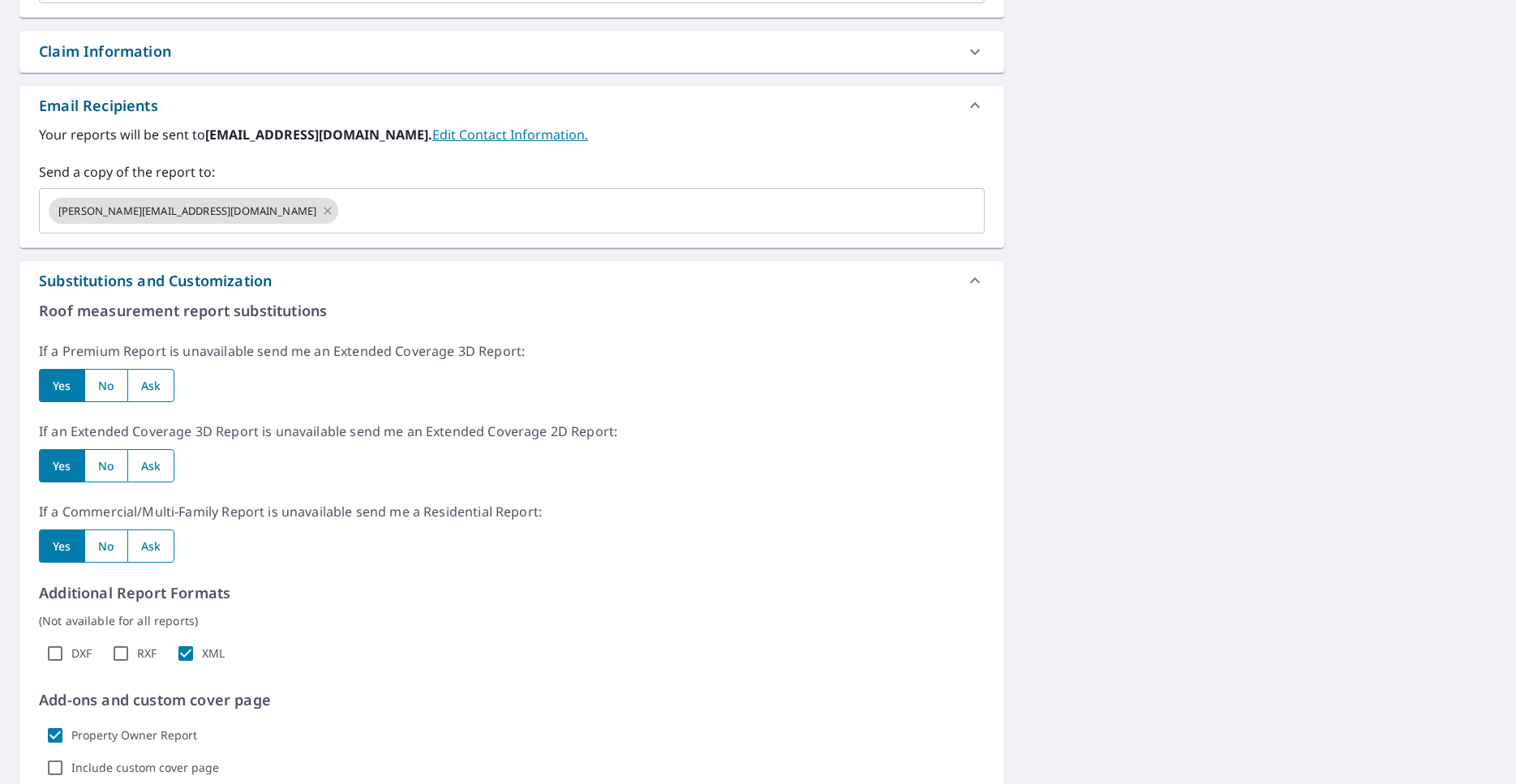
click at [153, 386] on input "radio" at bounding box center [150, 385] width 48 height 33
radio input "true"
click at [152, 462] on input "radio" at bounding box center [150, 466] width 48 height 33
radio input "true"
click at [152, 548] on input "radio" at bounding box center [150, 546] width 48 height 33
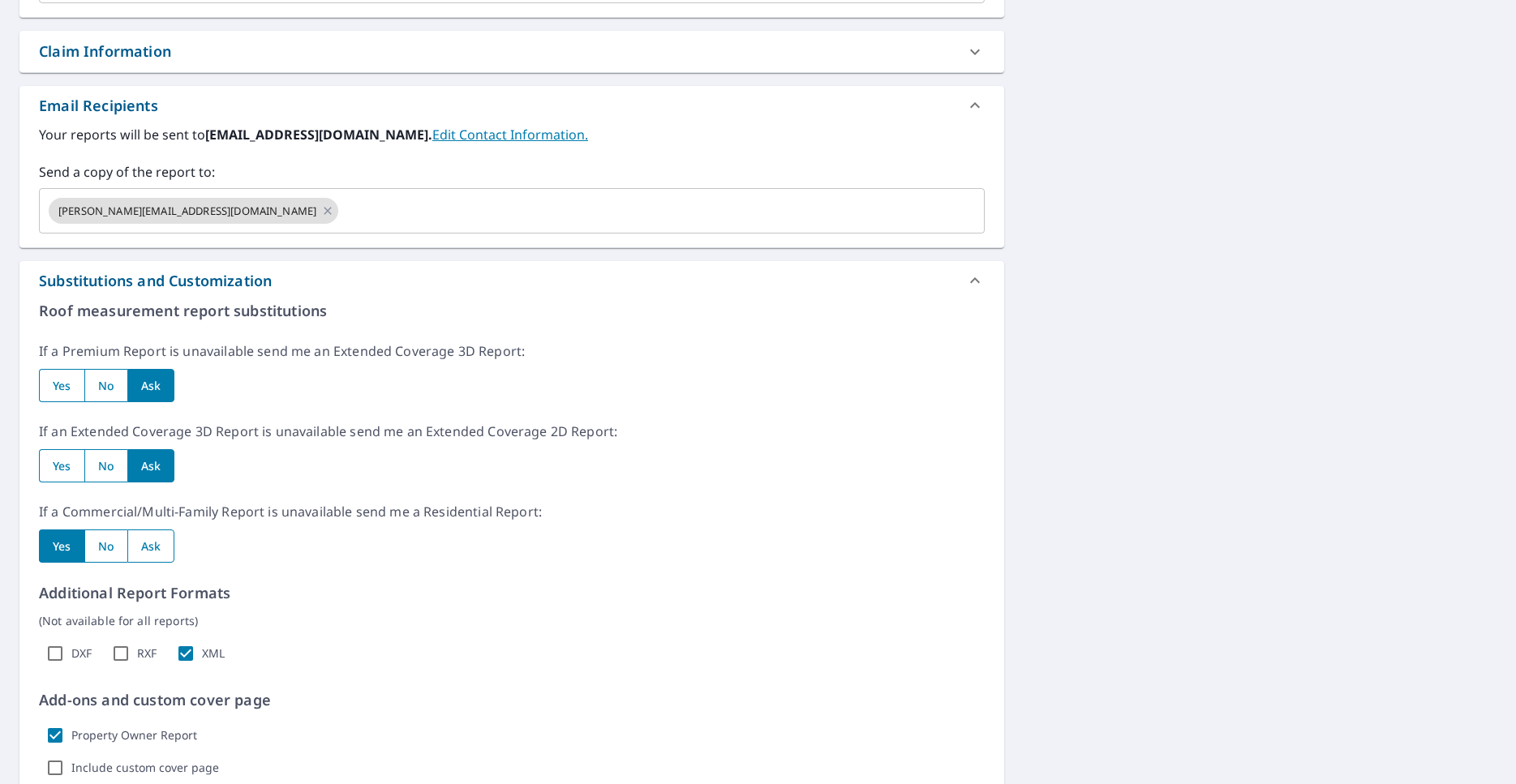
radio input "true"
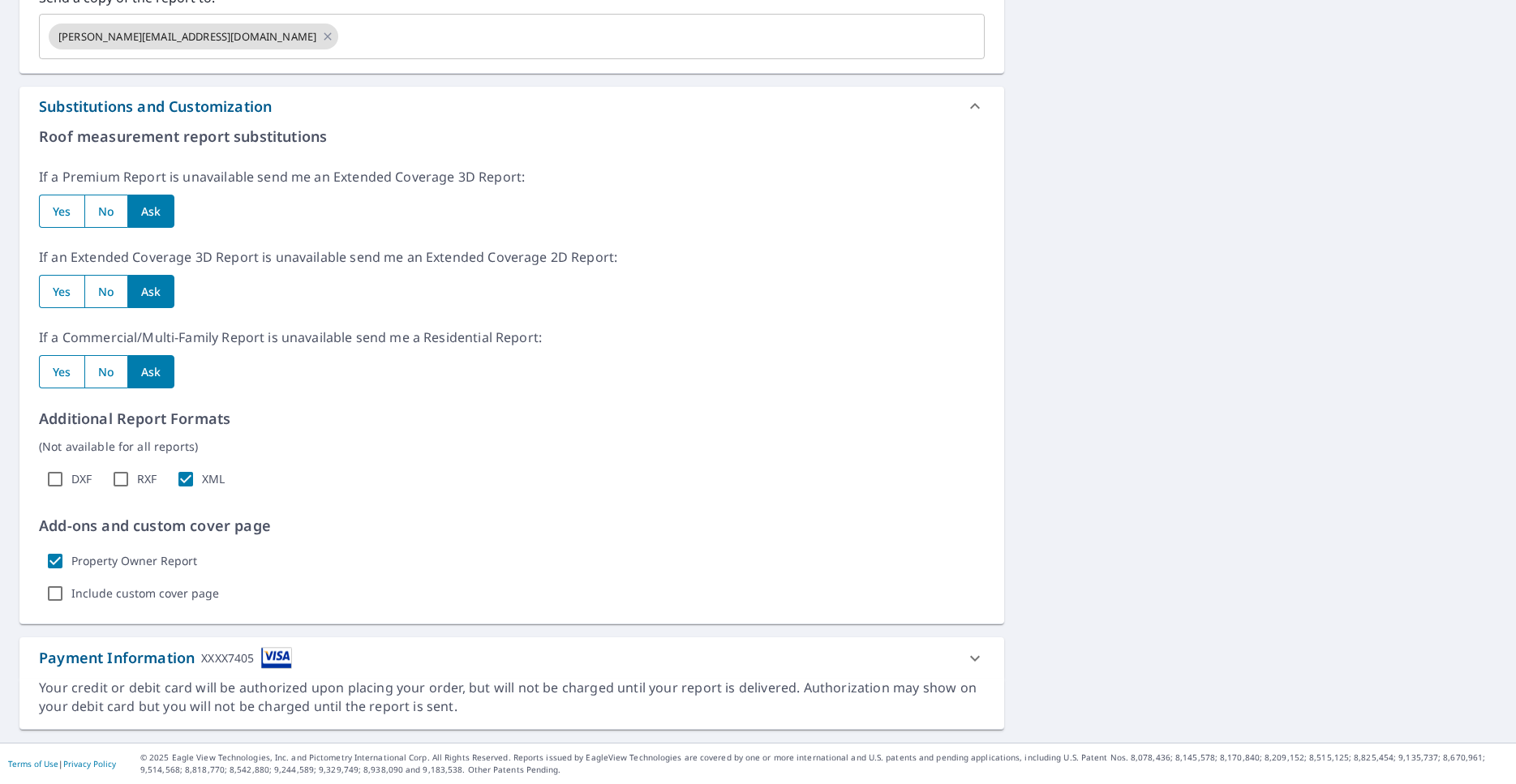
scroll to position [0, 0]
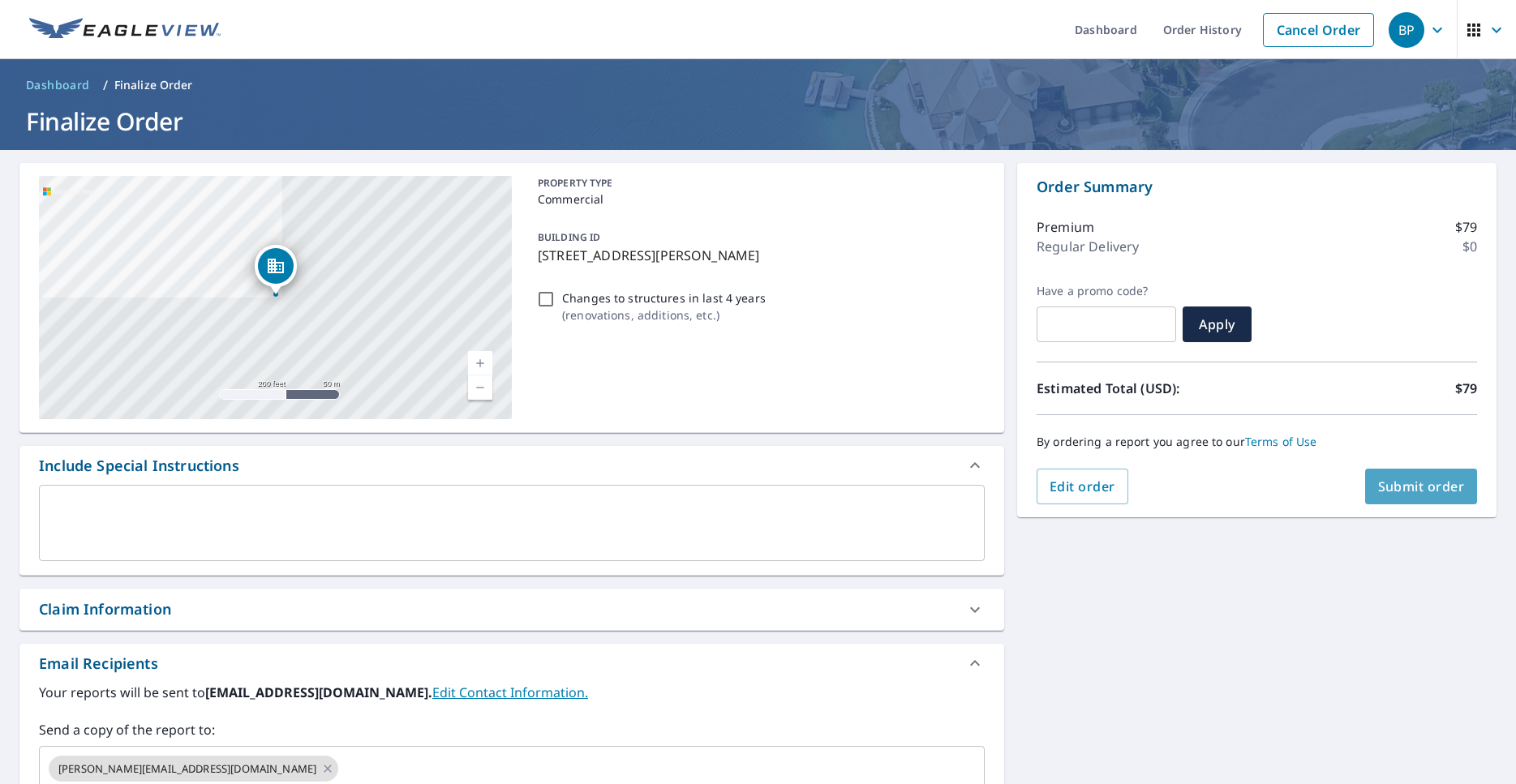
click at [1403, 479] on span "Submit order" at bounding box center [1421, 486] width 87 height 18
